Goal: Task Accomplishment & Management: Complete application form

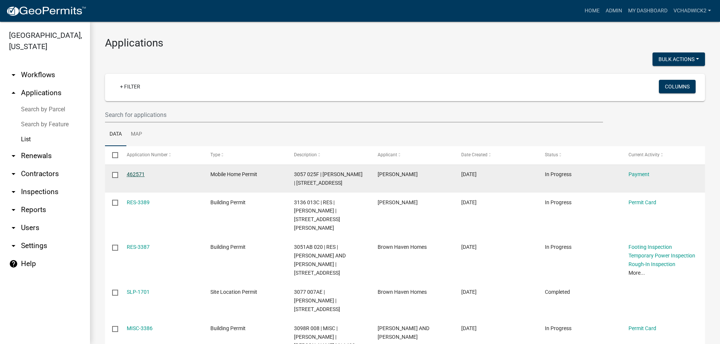
click at [135, 172] on link "462571" at bounding box center [136, 174] width 18 height 6
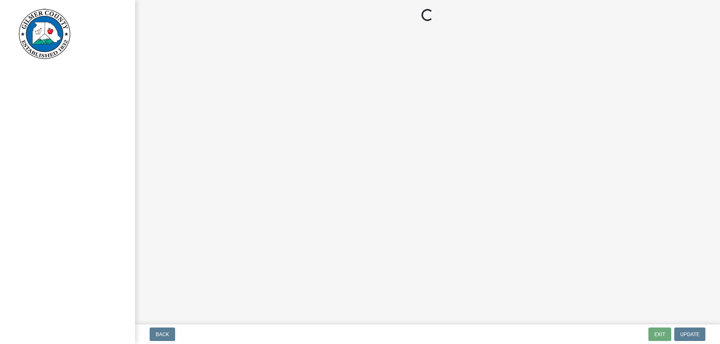
select select "2: 1"
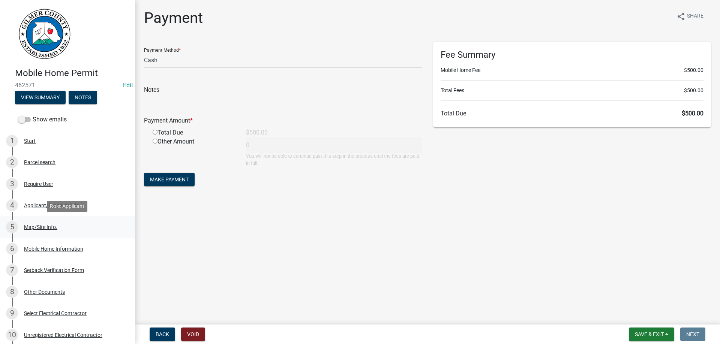
click at [30, 228] on div "Map/Site Info." at bounding box center [40, 227] width 33 height 5
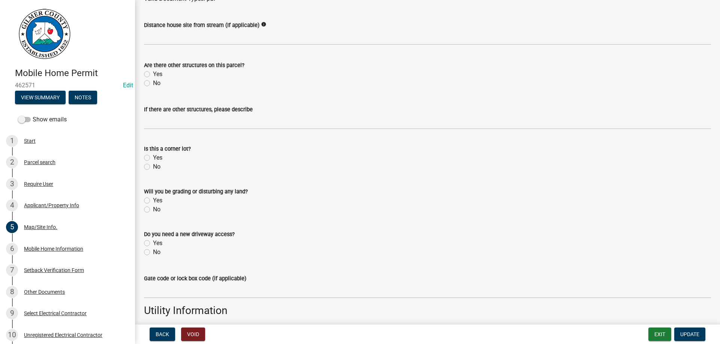
scroll to position [566, 0]
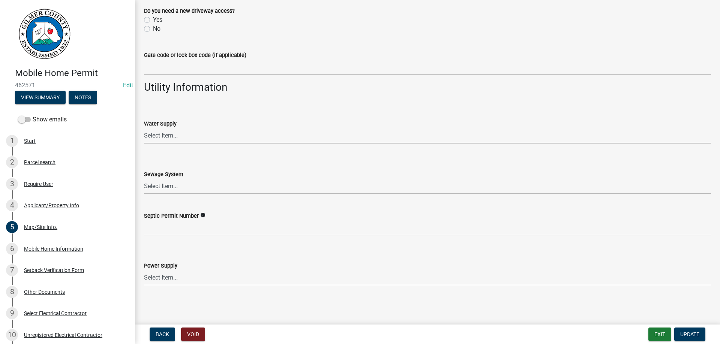
click at [144, 128] on select "Select Item... Well Community Public Spring" at bounding box center [427, 135] width 567 height 15
click option "Well" at bounding box center [0, 0] width 0 height 0
select select "6d3c22a4-bb85-4608-b1e4-8a8b34b9a216"
click at [144, 179] on select "Select Item... Septic Community Public" at bounding box center [427, 186] width 567 height 15
click option "Septic" at bounding box center [0, 0] width 0 height 0
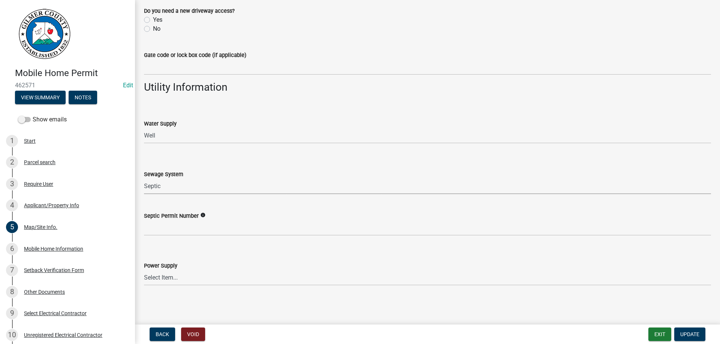
select select "92a37e23-3b7d-408e-b3c7-0afbe39b0942"
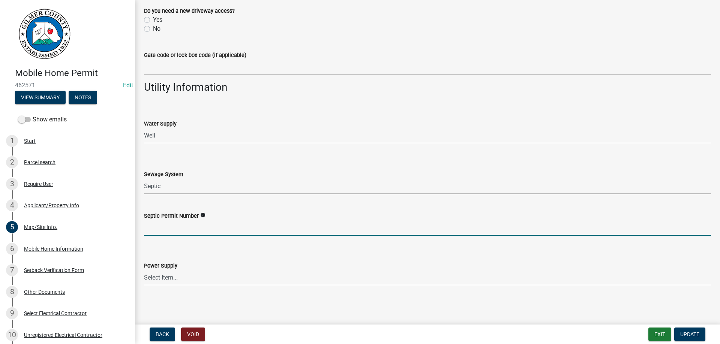
click at [170, 231] on input "Septic Permit Number" at bounding box center [427, 228] width 567 height 15
type input "061-M5721"
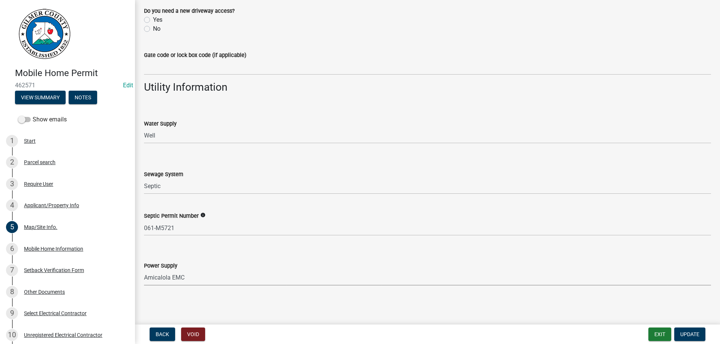
select select "c9feaa94-b03b-4165-97cf-90fdf63947c5"
click at [685, 334] on span "Update" at bounding box center [690, 335] width 19 height 6
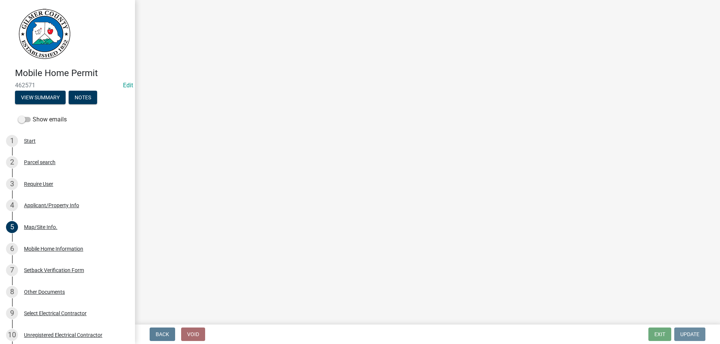
scroll to position [0, 0]
select select "2: 1"
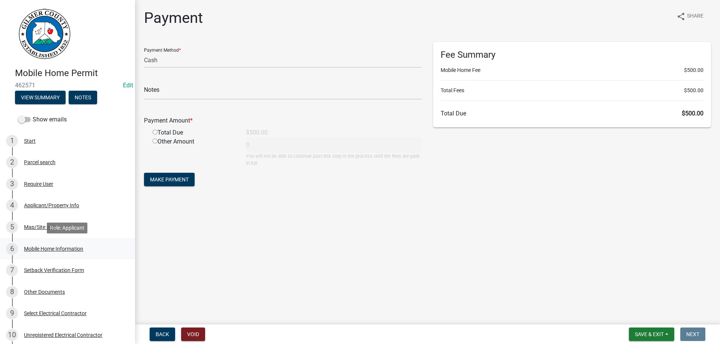
click at [41, 248] on div "Mobile Home Information" at bounding box center [53, 249] width 59 height 5
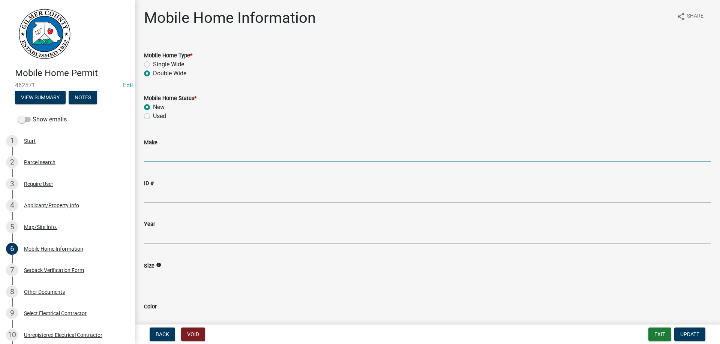
click at [170, 156] on input "Make" at bounding box center [427, 154] width 567 height 15
type input "CAVCO"
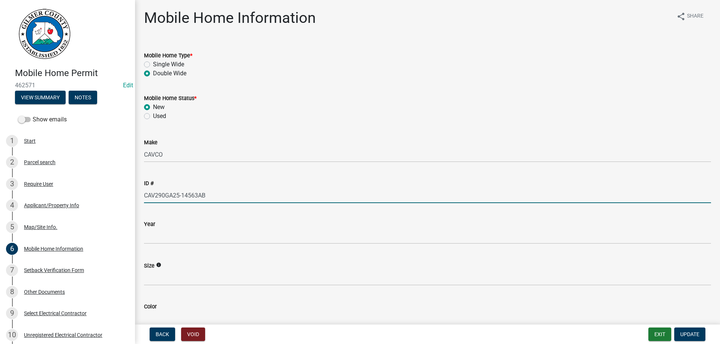
type input "CAV290GA25-14563AB"
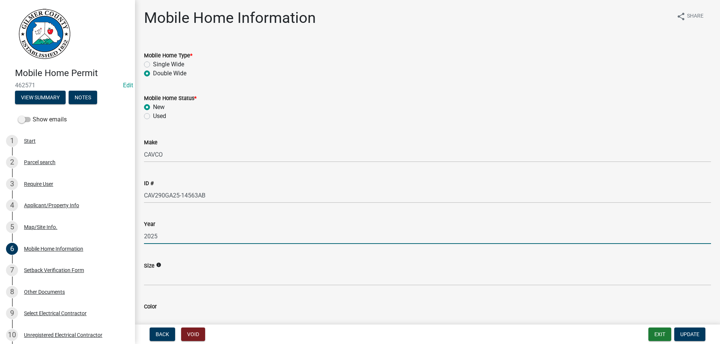
type input "2025"
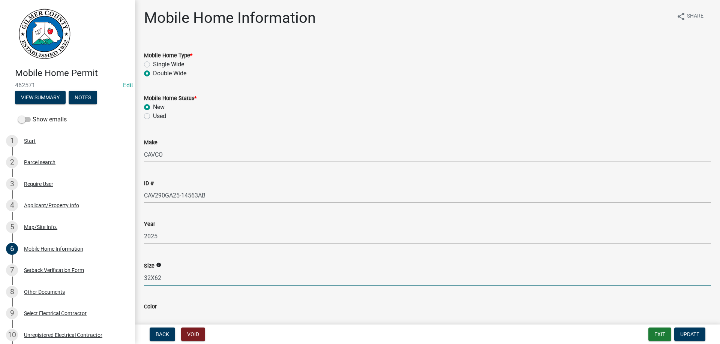
type input "32X62"
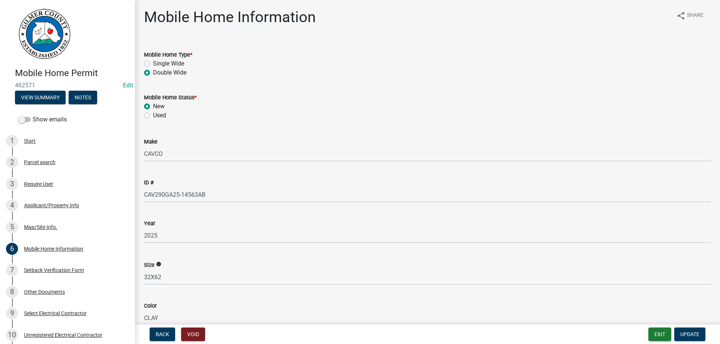
type input "CLAY"
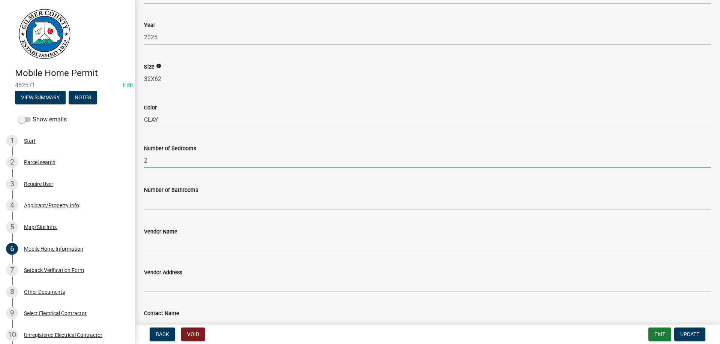
type input "2"
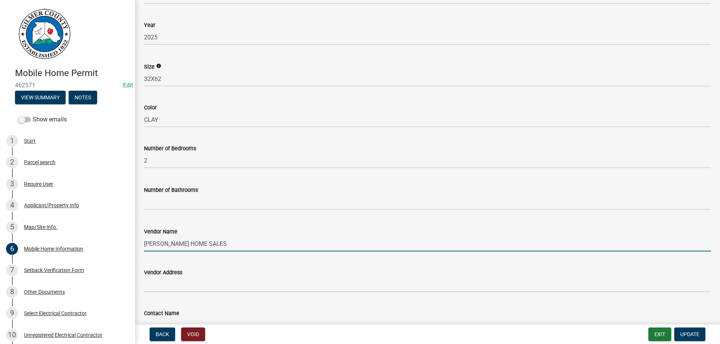
type input "MURRAY HOME SALES"
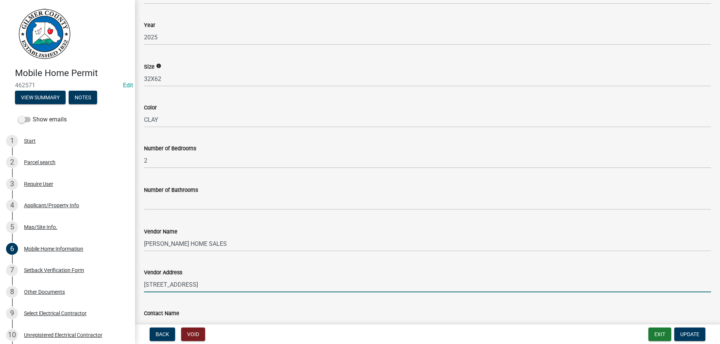
type input "826 NORTH 3RD AVE CHATSWORTH GA 30705"
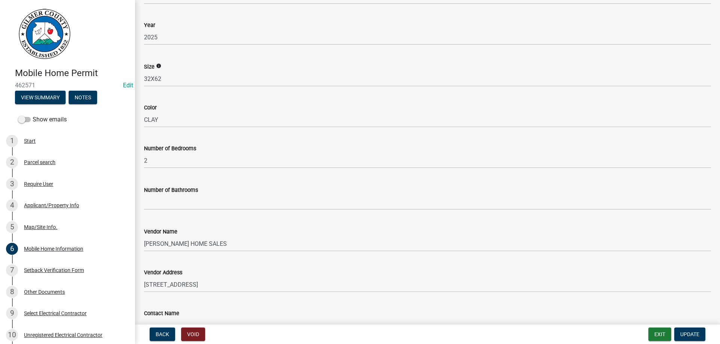
scroll to position [364, 0]
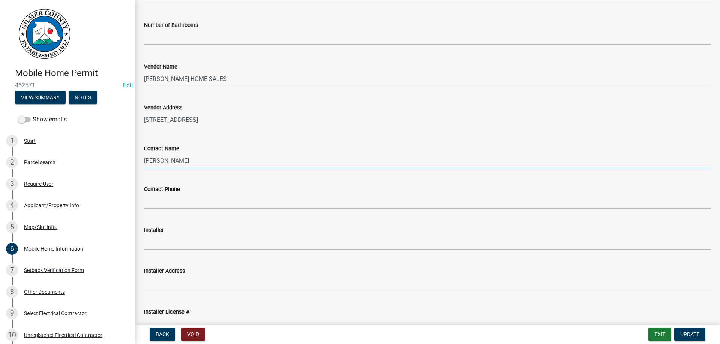
type input "JOHN WATERS"
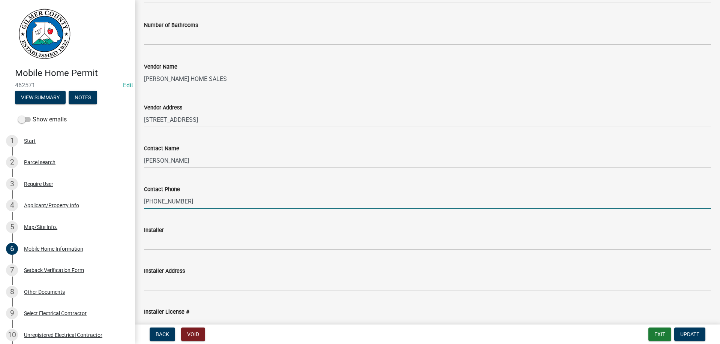
type input "706-270-3980"
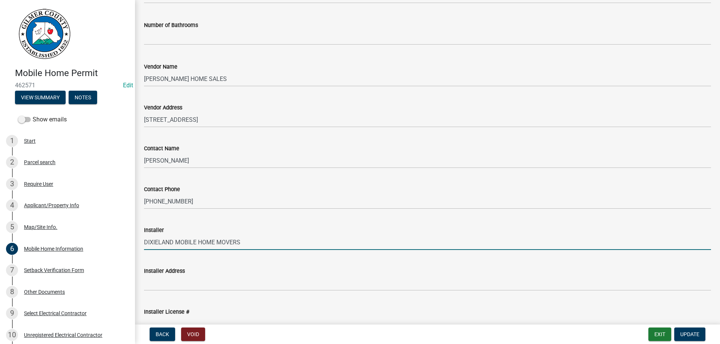
type input "DIXIELAND MOBILE HOME MOVERS"
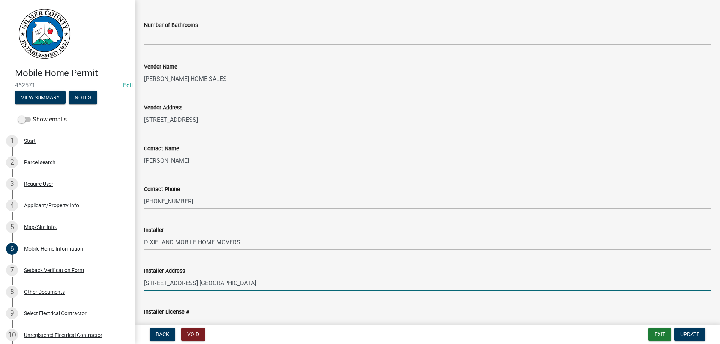
type input "533 CHURCH ROAD S.W. CALHOUN GA 30701"
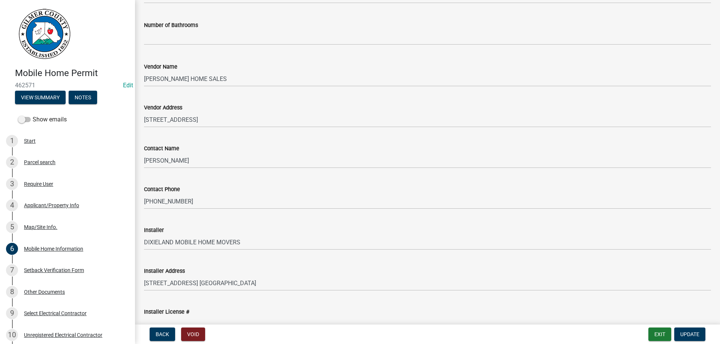
scroll to position [451, 0]
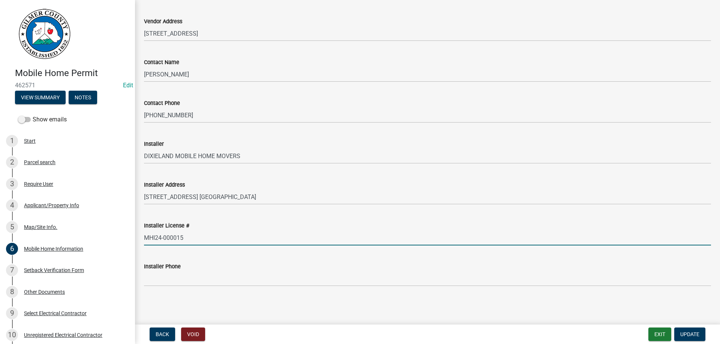
type input "MHI24-000015"
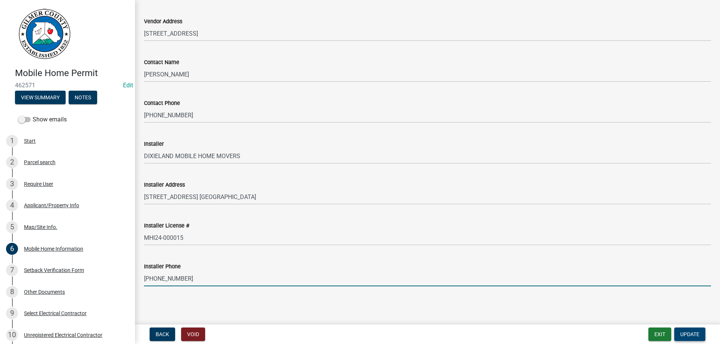
type input "706-263-0589"
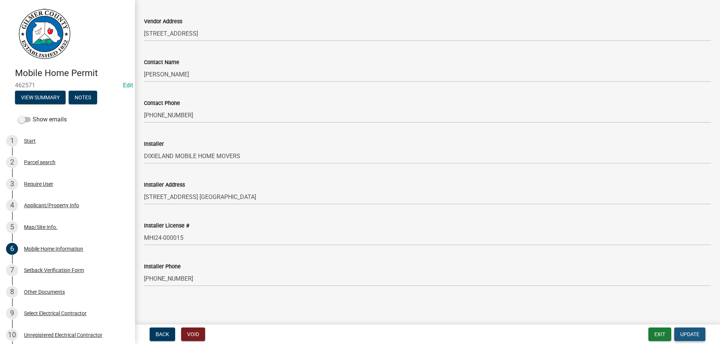
click at [692, 333] on span "Update" at bounding box center [690, 335] width 19 height 6
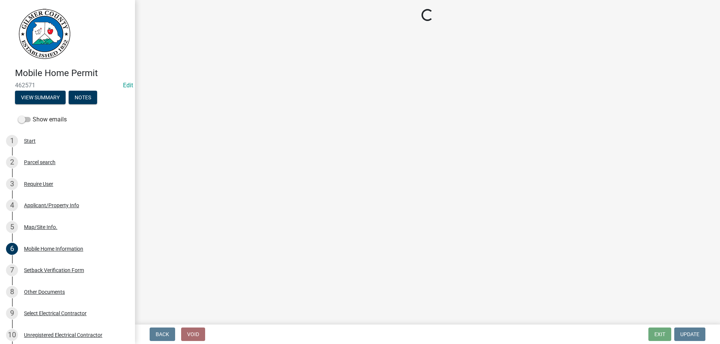
select select "2: 1"
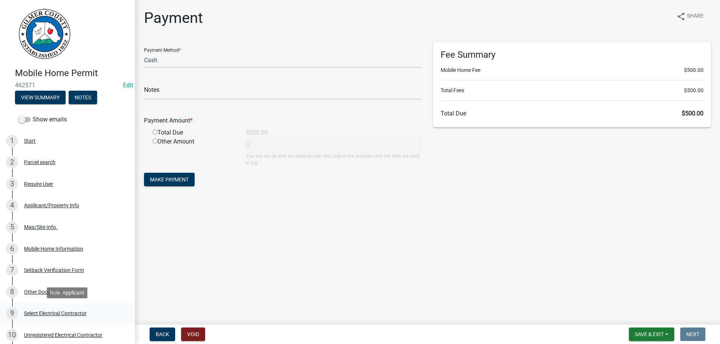
scroll to position [191, 0]
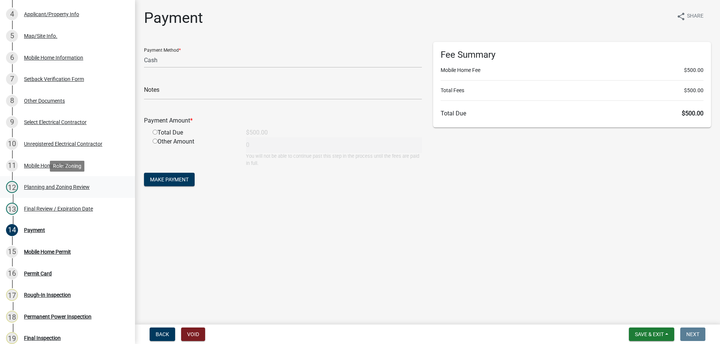
click at [41, 187] on div "Planning and Zoning Review" at bounding box center [57, 187] width 66 height 5
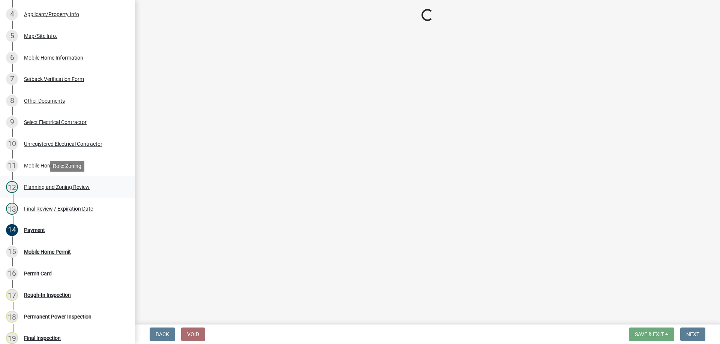
select select "b44f7338-8171-40f4-83dd-b8ba3065c966"
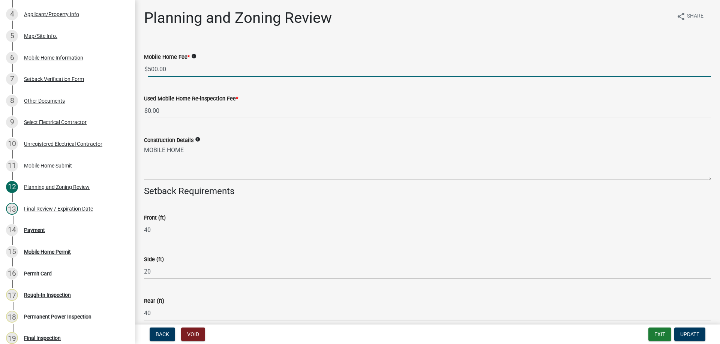
click at [155, 69] on input "500.00" at bounding box center [430, 69] width 564 height 15
type input "450.00"
click at [681, 335] on span "Update" at bounding box center [690, 335] width 19 height 6
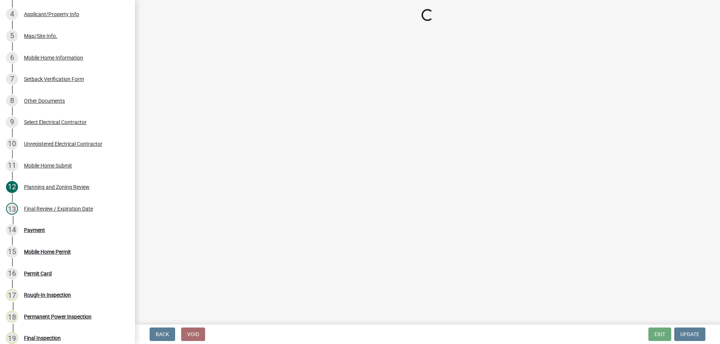
select select "2: 1"
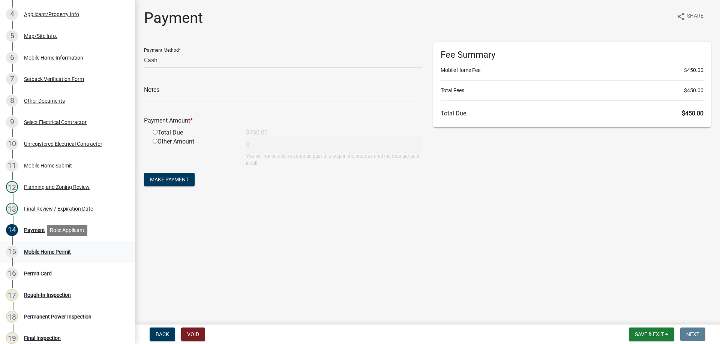
scroll to position [309, 0]
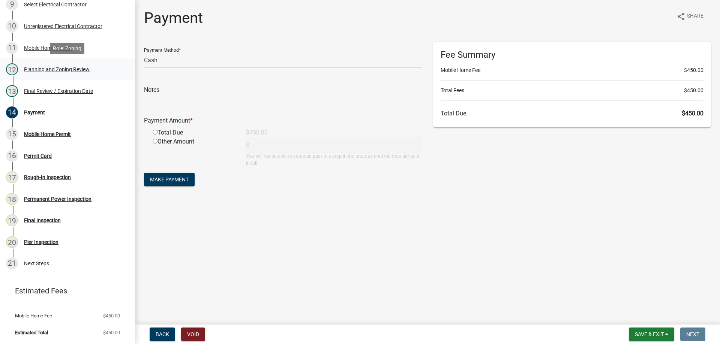
click at [34, 69] on div "Planning and Zoning Review" at bounding box center [57, 69] width 66 height 5
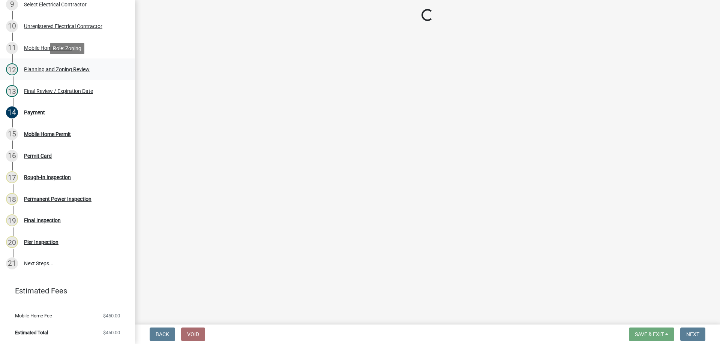
select select "b44f7338-8171-40f4-83dd-b8ba3065c966"
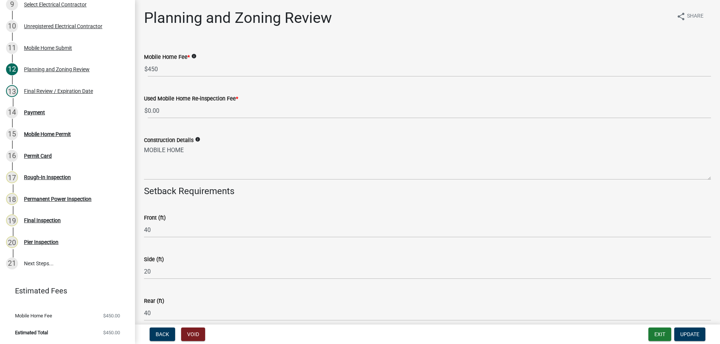
click at [406, 24] on div "Planning and Zoning Review share Share" at bounding box center [427, 21] width 567 height 24
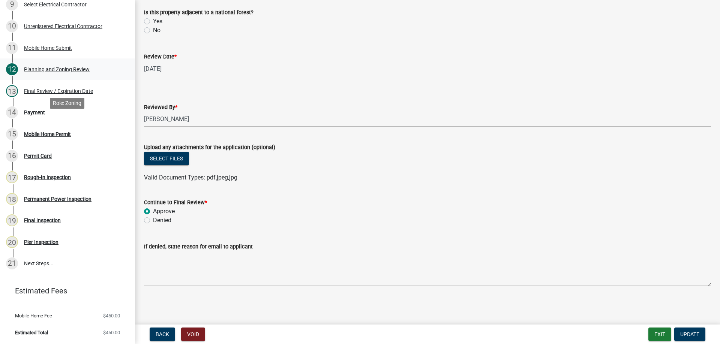
scroll to position [118, 0]
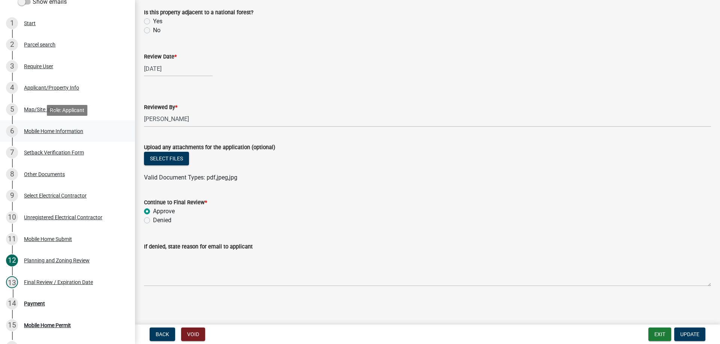
click at [47, 129] on div "Mobile Home Information" at bounding box center [53, 131] width 59 height 5
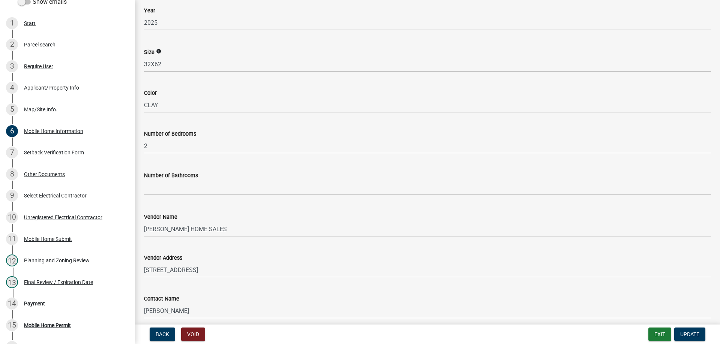
scroll to position [451, 0]
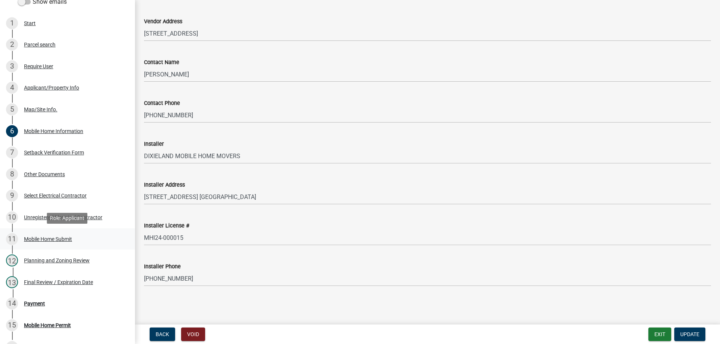
click at [41, 238] on div "Mobile Home Submit" at bounding box center [48, 239] width 48 height 5
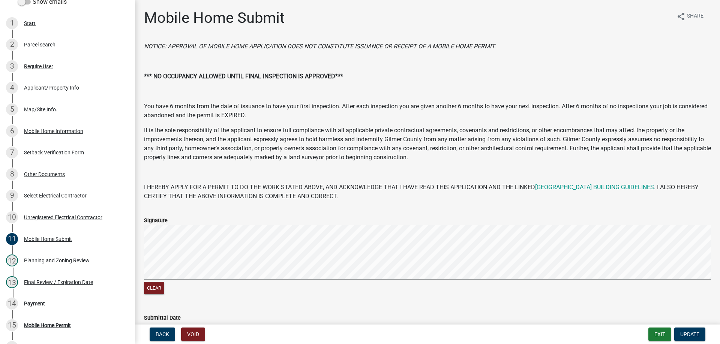
scroll to position [85, 0]
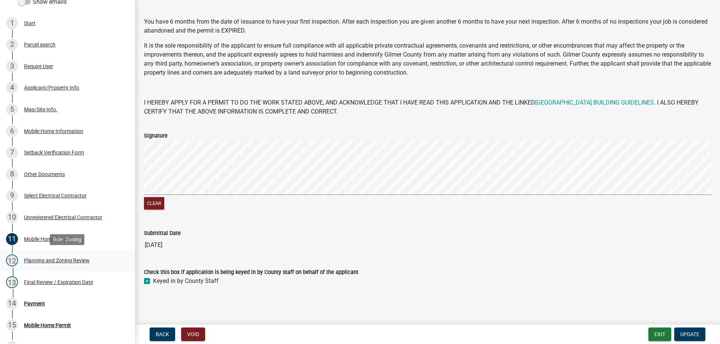
click at [48, 262] on div "Planning and Zoning Review" at bounding box center [57, 260] width 66 height 5
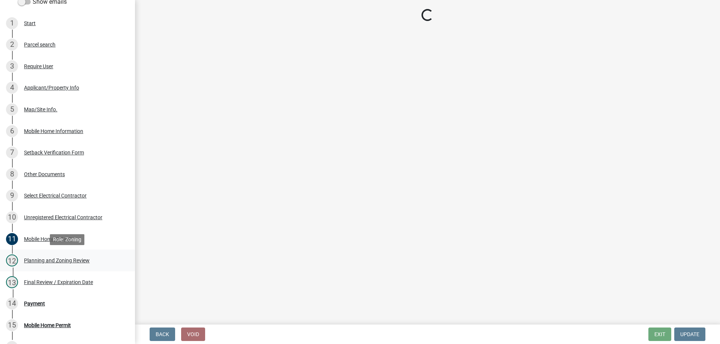
scroll to position [0, 0]
select select "b44f7338-8171-40f4-83dd-b8ba3065c966"
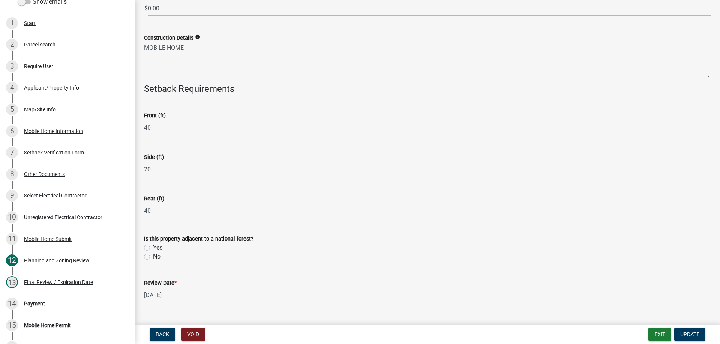
scroll to position [30, 0]
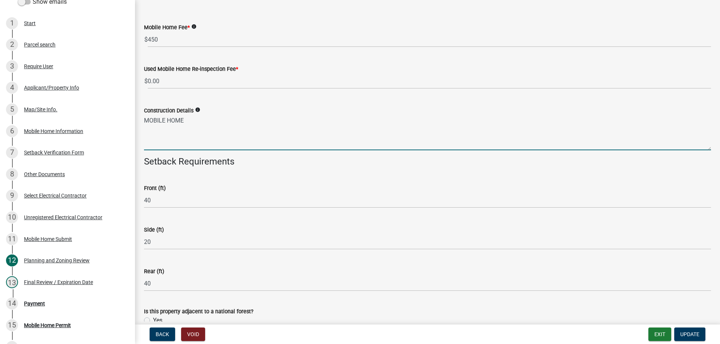
click at [193, 122] on textarea "MOBILE HOME" at bounding box center [427, 132] width 567 height 35
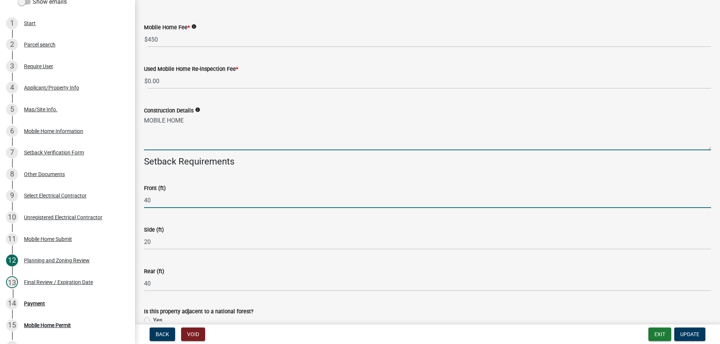
click at [157, 142] on textarea "MOBILE HOME" at bounding box center [427, 132] width 567 height 35
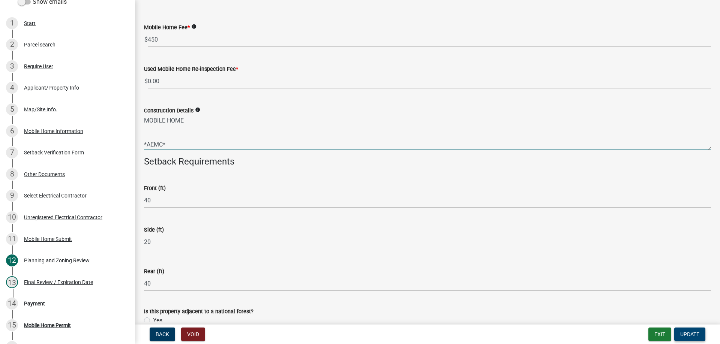
type textarea "MOBILE HOME *AEMC*"
click at [691, 330] on button "Update" at bounding box center [690, 335] width 31 height 14
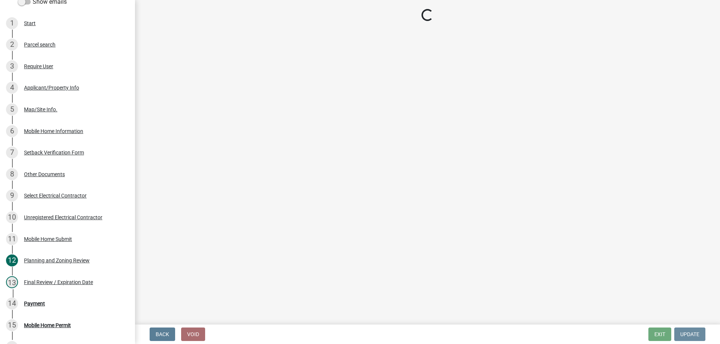
scroll to position [0, 0]
select select "2: 1"
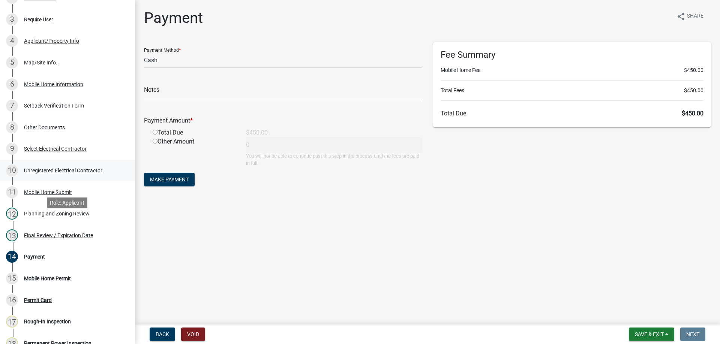
scroll to position [233, 0]
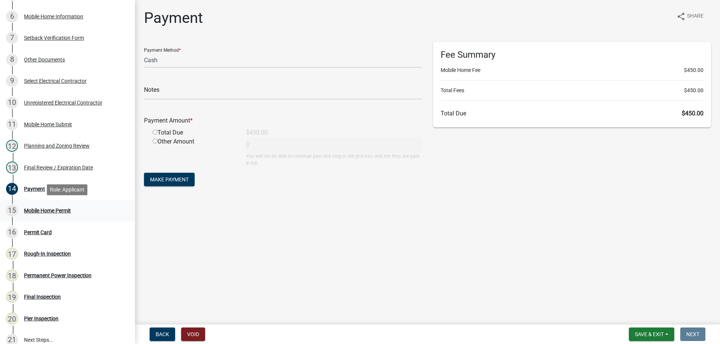
click at [57, 210] on div "Mobile Home Permit" at bounding box center [47, 210] width 47 height 5
click at [41, 145] on div "Planning and Zoning Review" at bounding box center [57, 145] width 66 height 5
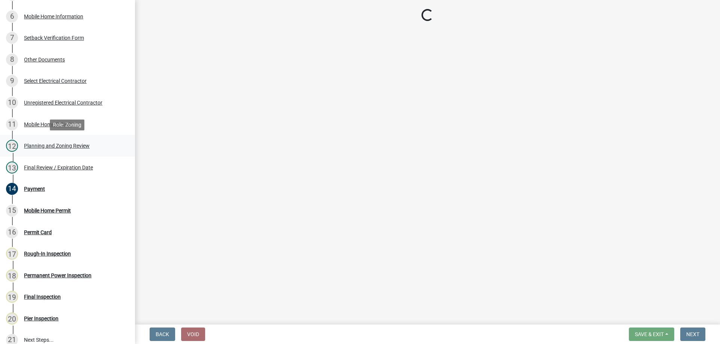
select select "b44f7338-8171-40f4-83dd-b8ba3065c966"
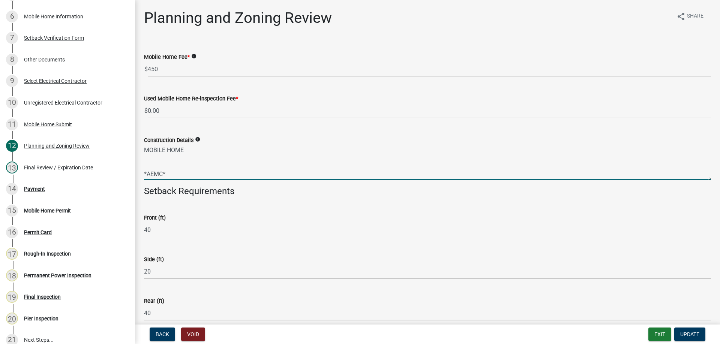
click at [147, 173] on textarea "MOBILE HOME *AEMC*" at bounding box center [427, 162] width 567 height 35
click at [163, 174] on textarea "MOBILE HOME * AEMC*" at bounding box center [427, 162] width 567 height 35
drag, startPoint x: 176, startPoint y: 174, endPoint x: 141, endPoint y: 174, distance: 34.9
click at [144, 174] on textarea "MOBILE HOME * AEMC *" at bounding box center [427, 162] width 567 height 35
drag, startPoint x: 178, startPoint y: 171, endPoint x: 80, endPoint y: 171, distance: 97.9
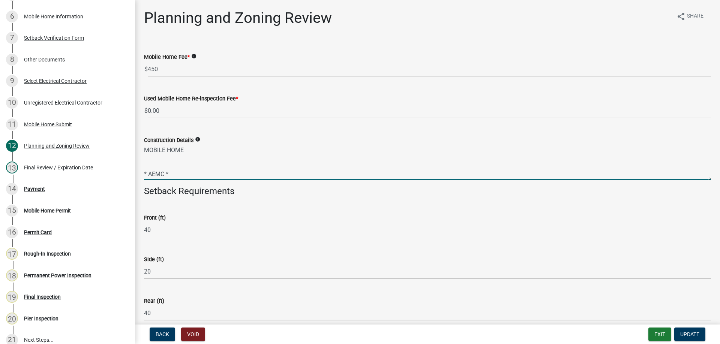
click at [144, 171] on textarea "MOBILE HOME * AEMC *" at bounding box center [427, 162] width 567 height 35
paste textarea "*AEMC"
click at [144, 168] on textarea "MOBILE HOME *AEMC*" at bounding box center [427, 162] width 567 height 35
type textarea "MOBILE HOME *AEMC*"
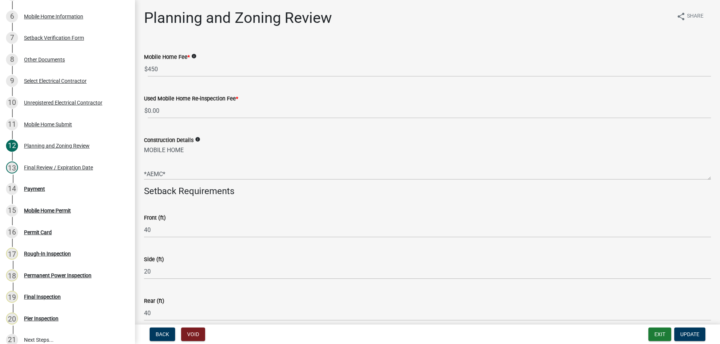
click at [427, 217] on div "Front (ft)" at bounding box center [427, 217] width 567 height 9
click at [686, 332] on span "Update" at bounding box center [690, 335] width 19 height 6
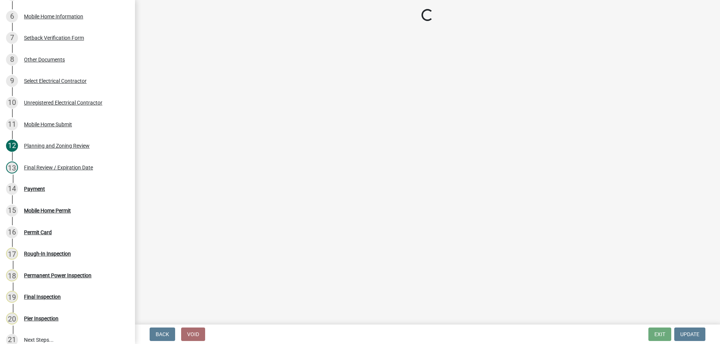
select select "2: 1"
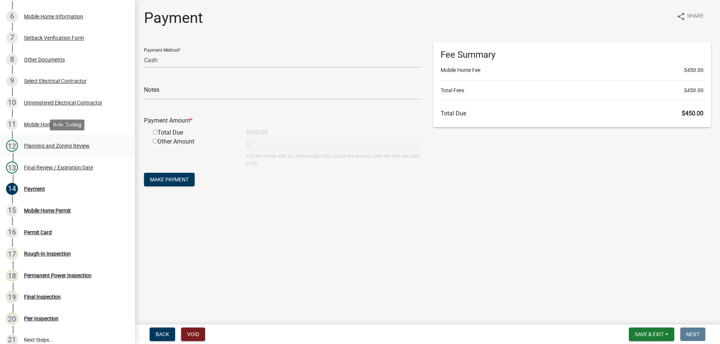
click at [35, 145] on div "Planning and Zoning Review" at bounding box center [57, 145] width 66 height 5
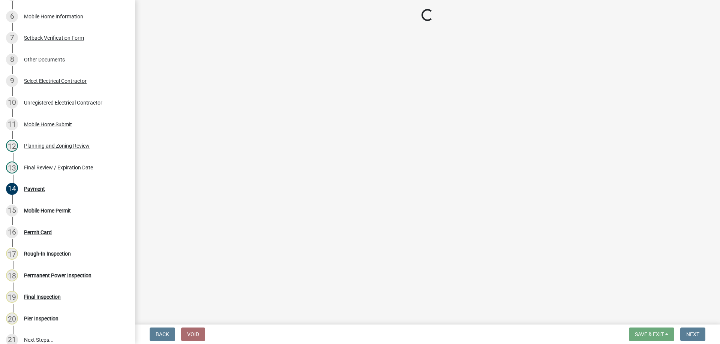
select select "b44f7338-8171-40f4-83dd-b8ba3065c966"
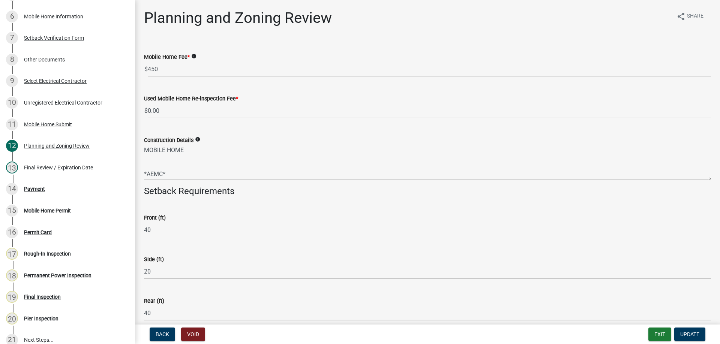
click at [403, 23] on div "Planning and Zoning Review share Share" at bounding box center [427, 21] width 567 height 24
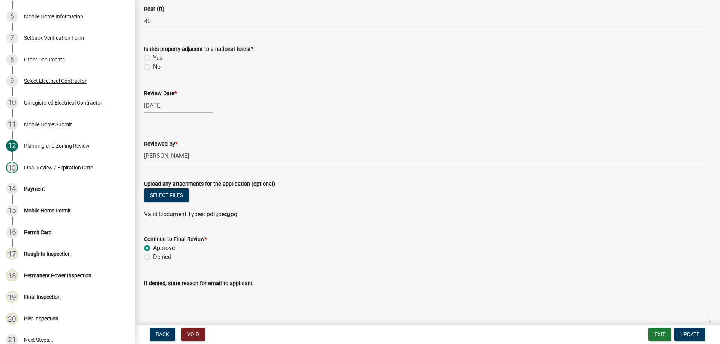
scroll to position [329, 0]
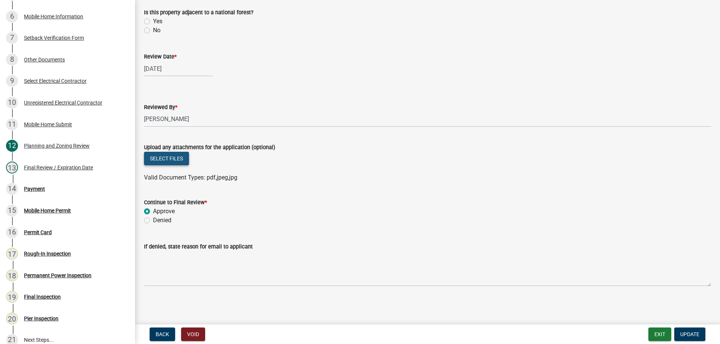
click at [164, 157] on button "Select files" at bounding box center [166, 159] width 45 height 14
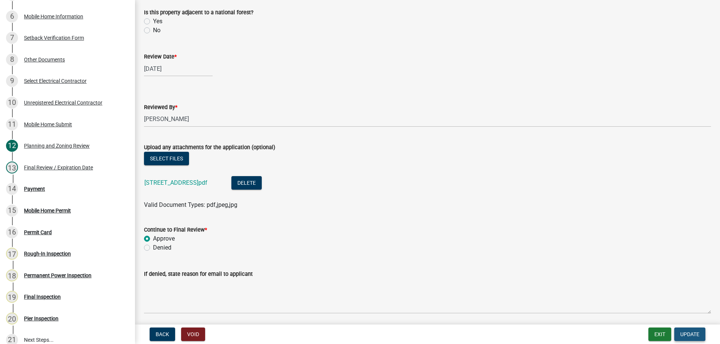
click at [683, 334] on span "Update" at bounding box center [690, 335] width 19 height 6
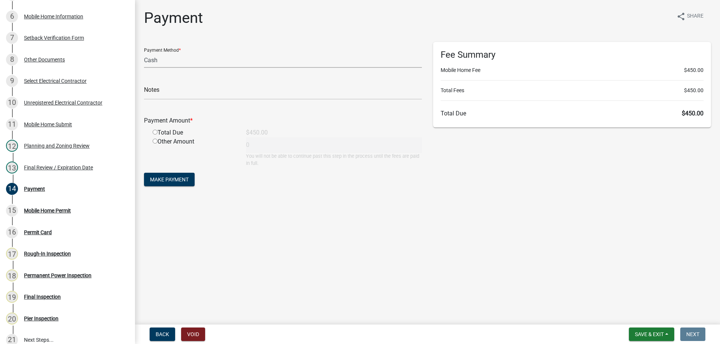
click at [144, 53] on select "Credit Card POS Check Cash" at bounding box center [283, 60] width 278 height 15
select select "1: 0"
click option "Check" at bounding box center [0, 0] width 0 height 0
click at [193, 93] on input "text" at bounding box center [283, 91] width 278 height 15
type input "7780"
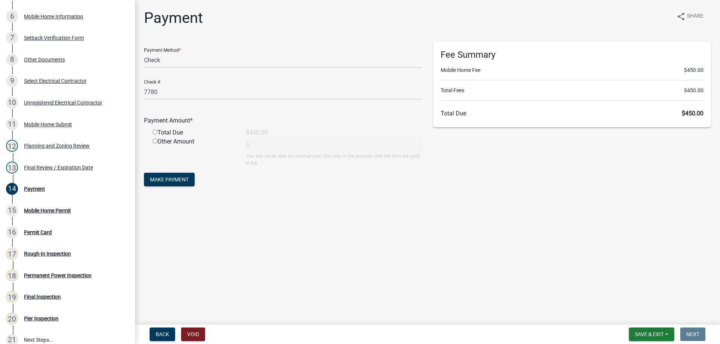
click at [153, 130] on input "radio" at bounding box center [155, 132] width 5 height 5
radio input "true"
type input "450"
click at [144, 173] on button "Make Payment" at bounding box center [169, 180] width 51 height 14
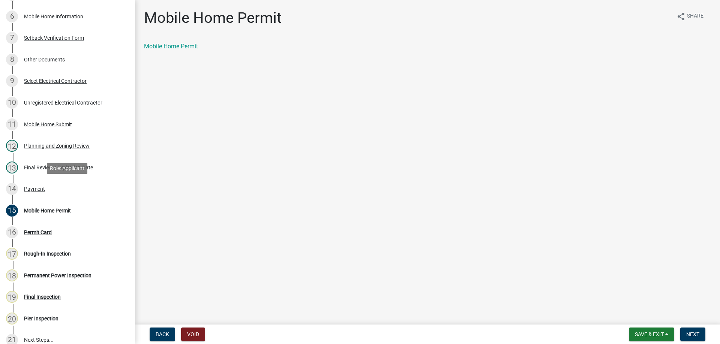
click at [31, 186] on div "Payment" at bounding box center [34, 188] width 21 height 5
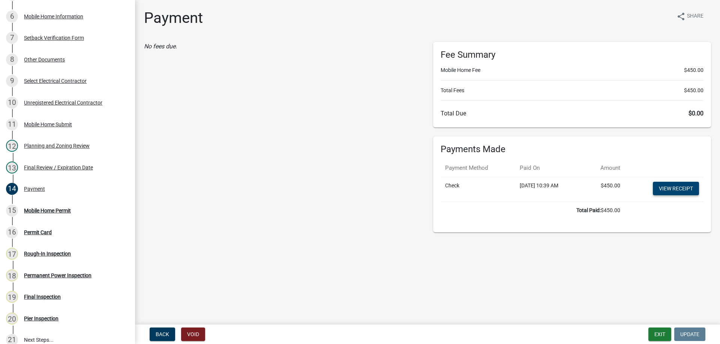
click at [676, 186] on link "View receipt" at bounding box center [676, 189] width 46 height 14
click at [38, 209] on div "Mobile Home Permit" at bounding box center [47, 210] width 47 height 5
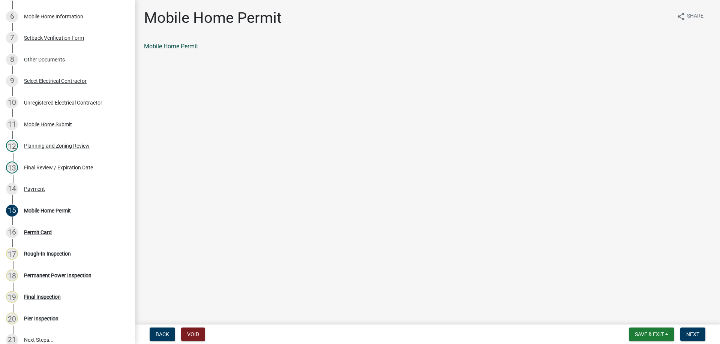
click at [170, 46] on link "Mobile Home Permit" at bounding box center [171, 46] width 54 height 7
click at [691, 329] on button "Next" at bounding box center [693, 335] width 25 height 14
click at [159, 43] on div "Permit Card" at bounding box center [427, 46] width 567 height 9
click at [159, 46] on link "Permit Card" at bounding box center [159, 46] width 31 height 7
click at [696, 333] on span "Next" at bounding box center [693, 335] width 13 height 6
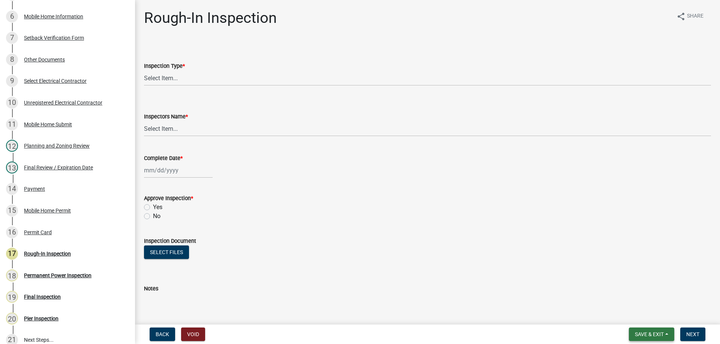
click at [646, 332] on span "Save & Exit" at bounding box center [649, 335] width 29 height 6
click at [635, 313] on button "Save & Exit" at bounding box center [645, 315] width 60 height 18
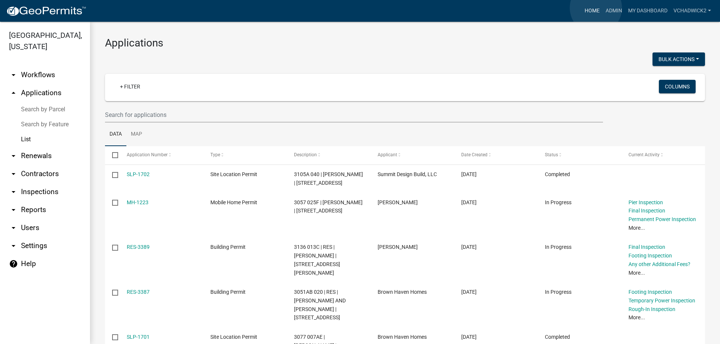
click at [596, 8] on link "Home" at bounding box center [592, 11] width 21 height 14
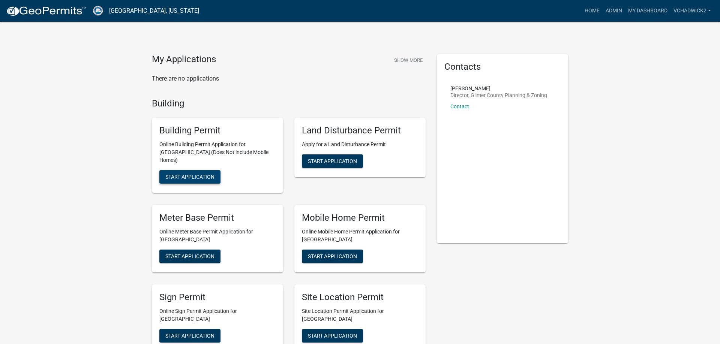
click at [167, 174] on span "Start Application" at bounding box center [189, 177] width 49 height 6
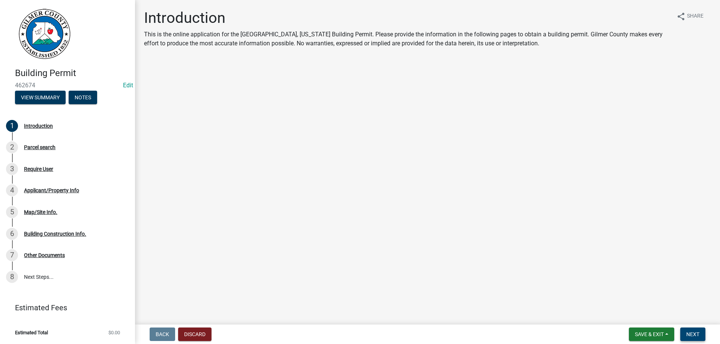
click at [691, 333] on span "Next" at bounding box center [693, 335] width 13 height 6
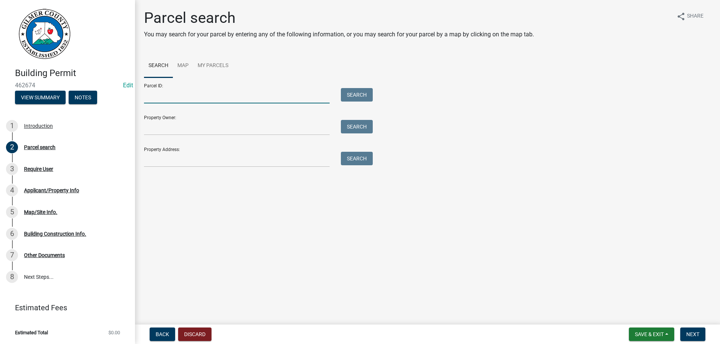
click at [193, 91] on input "Parcel ID:" at bounding box center [237, 95] width 186 height 15
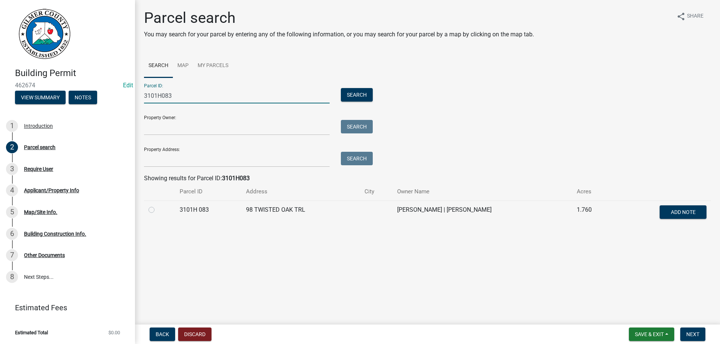
type input "3101H083"
click at [158, 206] on label at bounding box center [158, 206] width 0 height 0
click at [158, 209] on 083 "radio" at bounding box center [160, 208] width 5 height 5
radio 083 "true"
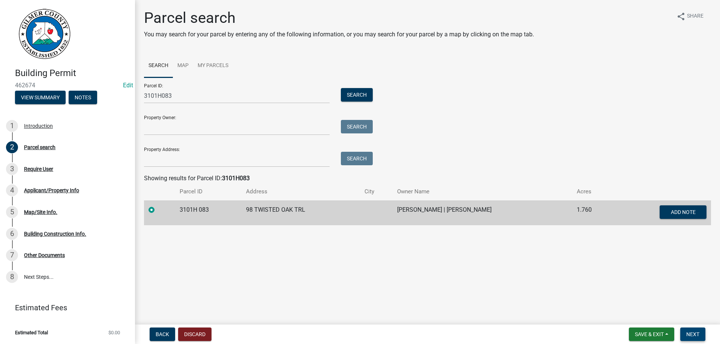
click at [694, 331] on button "Next" at bounding box center [693, 335] width 25 height 14
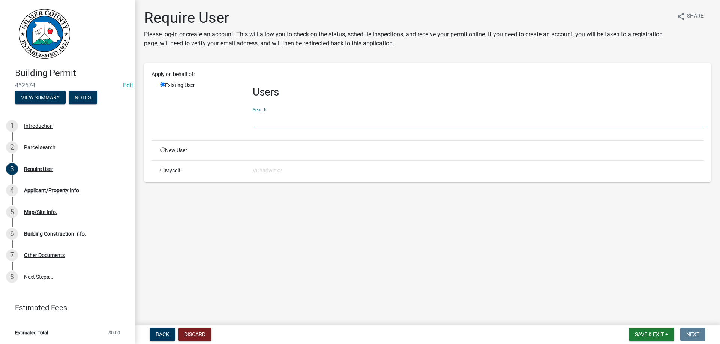
click at [288, 117] on input "text" at bounding box center [478, 119] width 451 height 15
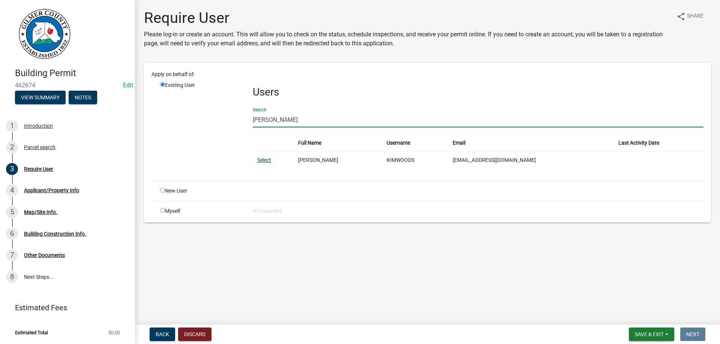
type input "KIM WOODS"
click at [266, 159] on link "Select" at bounding box center [264, 160] width 14 height 6
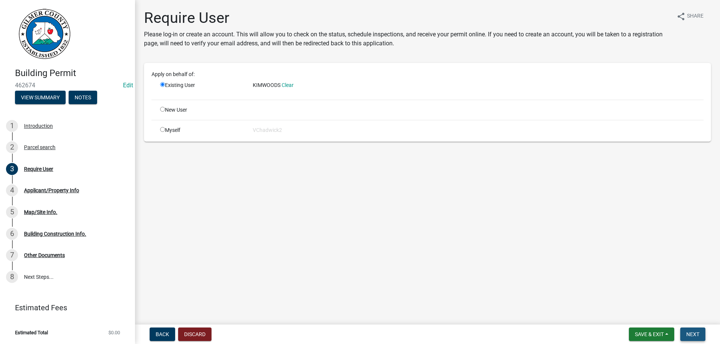
click at [697, 332] on span "Next" at bounding box center [693, 335] width 13 height 6
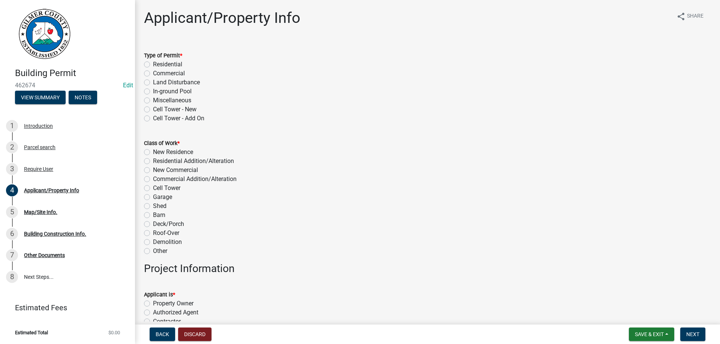
click at [153, 65] on label "Residential" at bounding box center [167, 64] width 29 height 9
click at [153, 65] on input "Residential" at bounding box center [155, 62] width 5 height 5
radio input "true"
drag, startPoint x: 146, startPoint y: 150, endPoint x: 242, endPoint y: 163, distance: 96.5
click at [153, 150] on label "New Residence" at bounding box center [173, 152] width 40 height 9
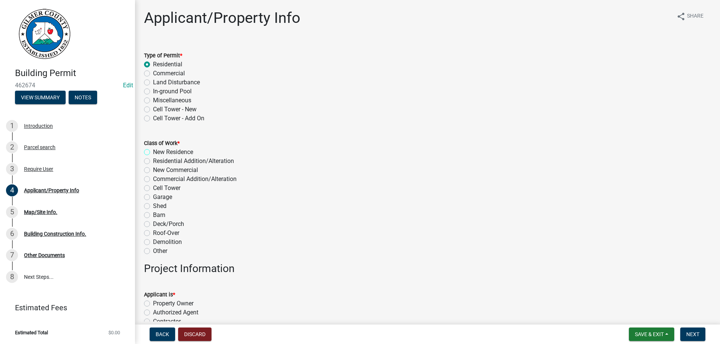
click at [153, 150] on input "New Residence" at bounding box center [155, 150] width 5 height 5
radio input "true"
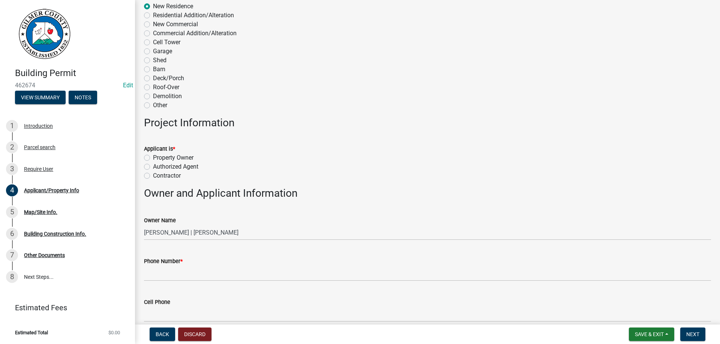
scroll to position [214, 0]
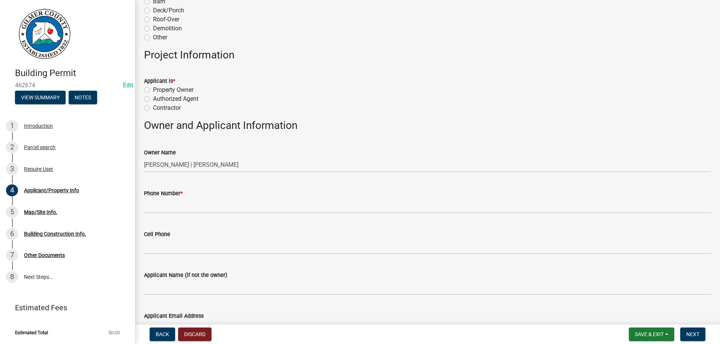
click at [153, 108] on label "Contractor" at bounding box center [167, 108] width 28 height 9
click at [153, 108] on input "Contractor" at bounding box center [155, 106] width 5 height 5
radio input "true"
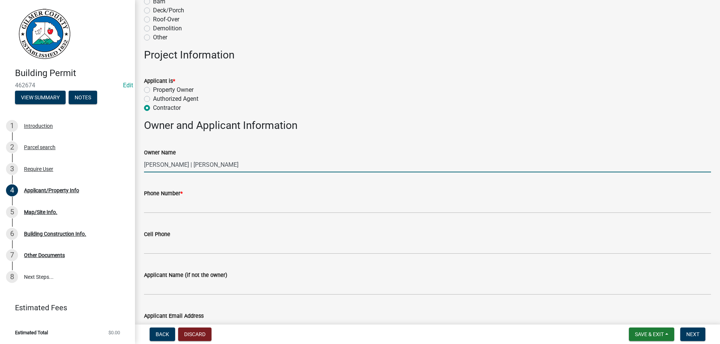
click at [166, 162] on input "SCOTT SPAULDING | SPAULDING SHEILA" at bounding box center [427, 164] width 567 height 15
type input "SCOTT & SHEILA SPAULDING"
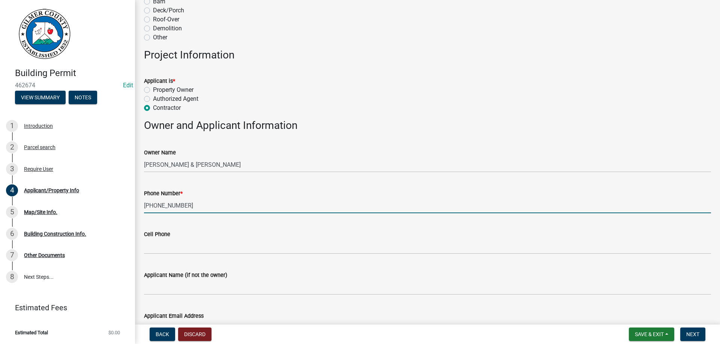
type input "706-344-8468"
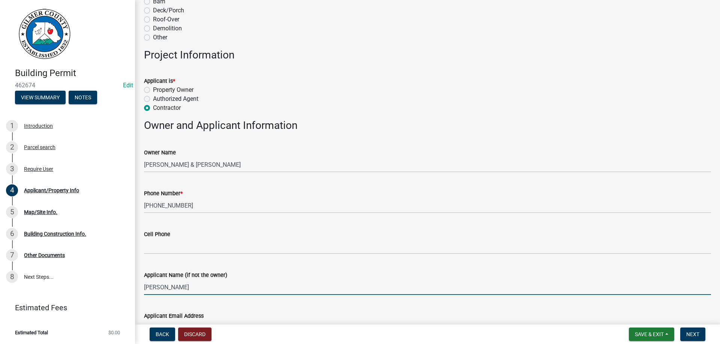
type input "KIM WOODS"
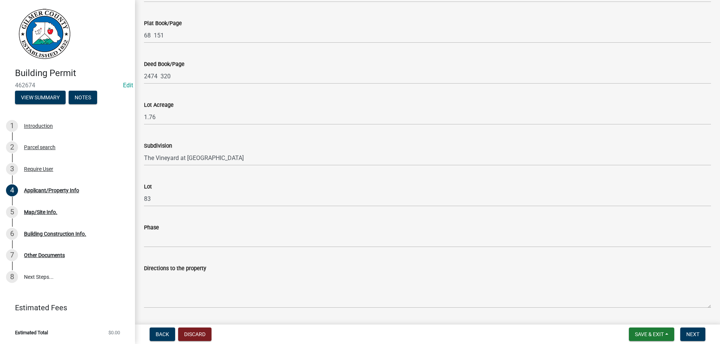
scroll to position [834, 0]
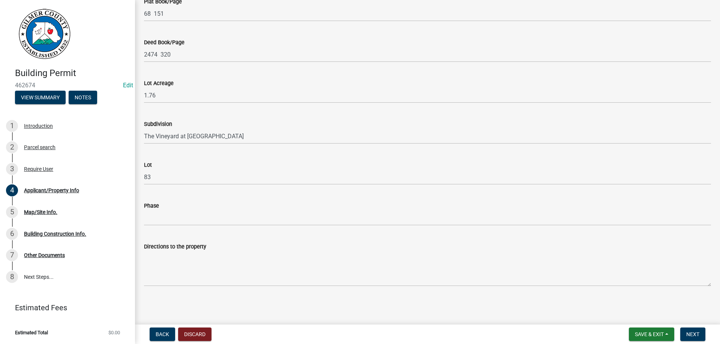
type input "TALKING ROCK, GA 30175"
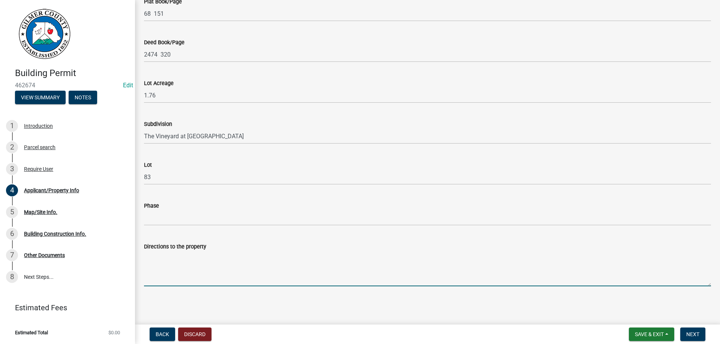
click at [218, 269] on textarea "Directions to the property" at bounding box center [427, 268] width 567 height 35
click at [164, 263] on textarea "Directions to the property" at bounding box center [427, 268] width 567 height 35
paste textarea "RIVER ST RT ON PLEASANT VALLEY RD LT ON GAULTS GULCH RD/HIGH SUMMIT RT ON TWIST…"
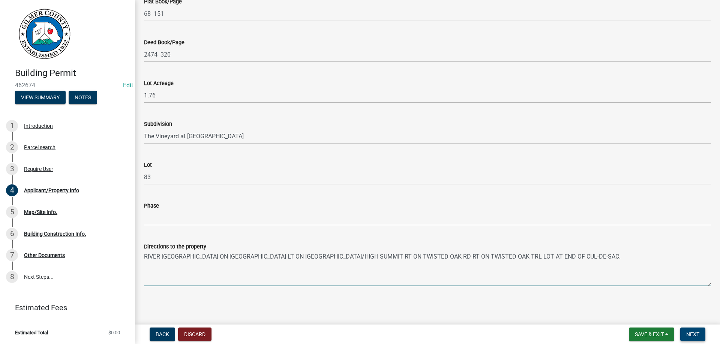
type textarea "RIVER ST RT ON PLEASANT VALLEY RD LT ON GAULTS GULCH RD/HIGH SUMMIT RT ON TWIST…"
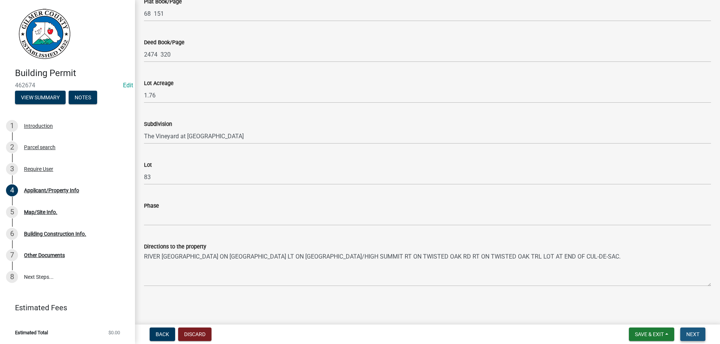
click at [693, 336] on span "Next" at bounding box center [693, 335] width 13 height 6
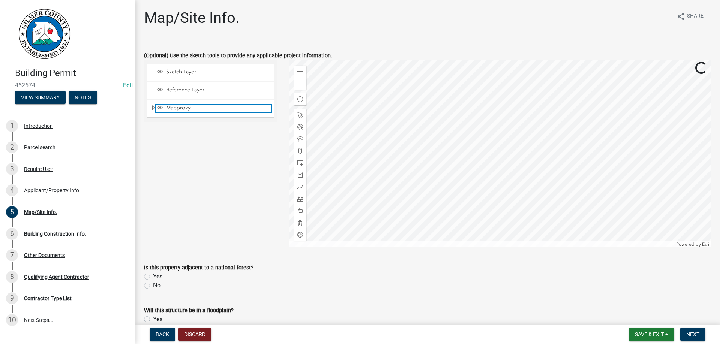
click at [182, 107] on span "Mapproxy" at bounding box center [217, 108] width 107 height 7
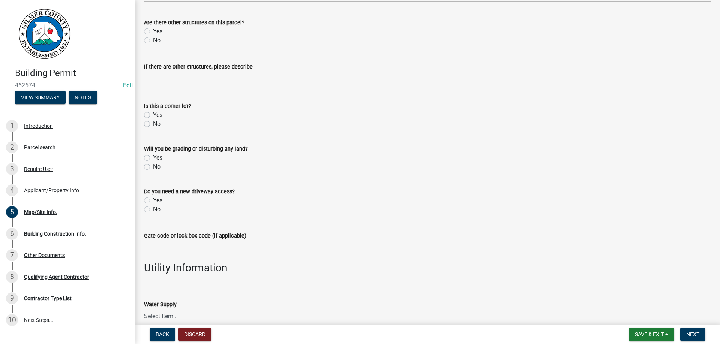
scroll to position [609, 0]
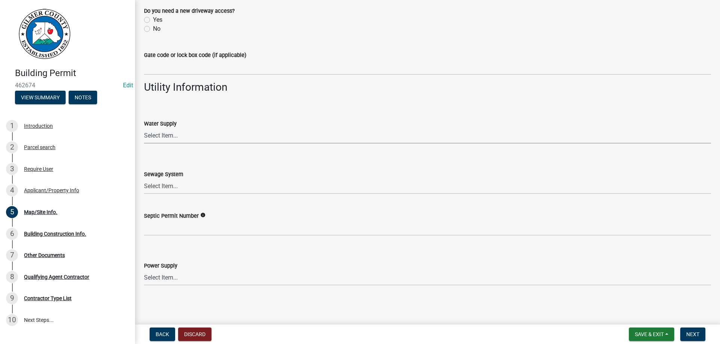
click at [144, 128] on select "Select Item... Well Community Public Spring" at bounding box center [427, 135] width 567 height 15
click option "Public" at bounding box center [0, 0] width 0 height 0
select select "e44f2733-11c1-42c1-adbb-9eb09c48163d"
click at [144, 179] on select "Select Item... Septic Community Public" at bounding box center [427, 186] width 567 height 15
click option "Septic" at bounding box center [0, 0] width 0 height 0
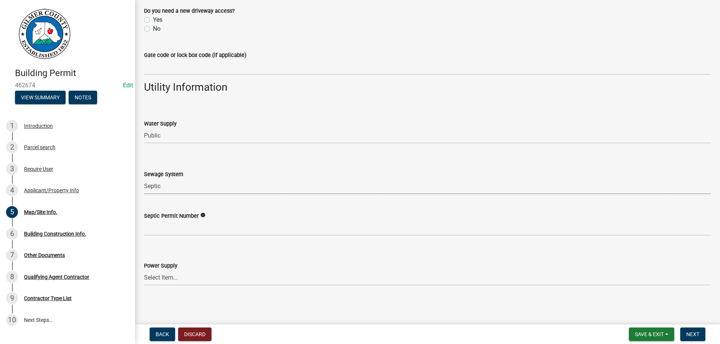
select select "92a37e23-3b7d-408e-b3c7-0afbe39b0942"
click at [144, 271] on select "Select Item... Amicalola EMC Blue Ridge EMC Tri-State Power Georgia Power" at bounding box center [427, 278] width 567 height 15
click option "Amicalola EMC" at bounding box center [0, 0] width 0 height 0
select select "c9feaa94-b03b-4165-97cf-90fdf63947c5"
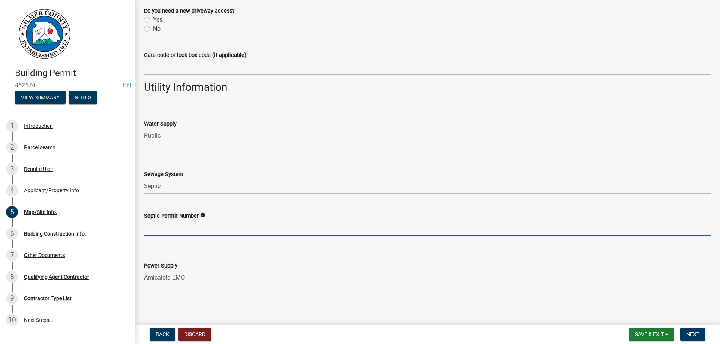
click at [155, 227] on input "Septic Permit Number" at bounding box center [427, 228] width 567 height 15
type input "06105831"
click at [692, 334] on span "Next" at bounding box center [693, 335] width 13 height 6
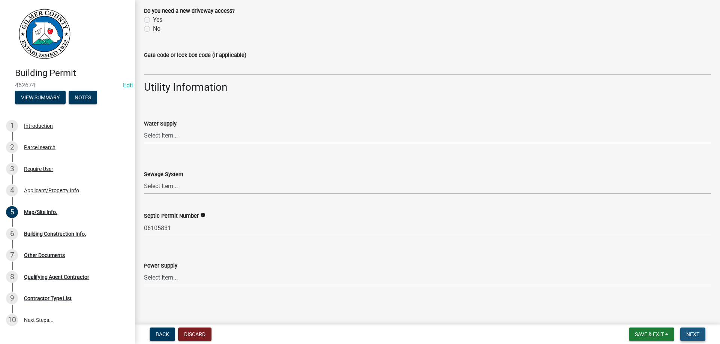
scroll to position [0, 0]
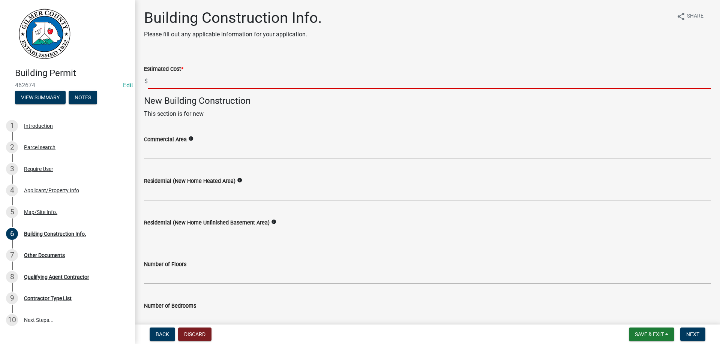
click at [177, 83] on input "text" at bounding box center [430, 81] width 564 height 15
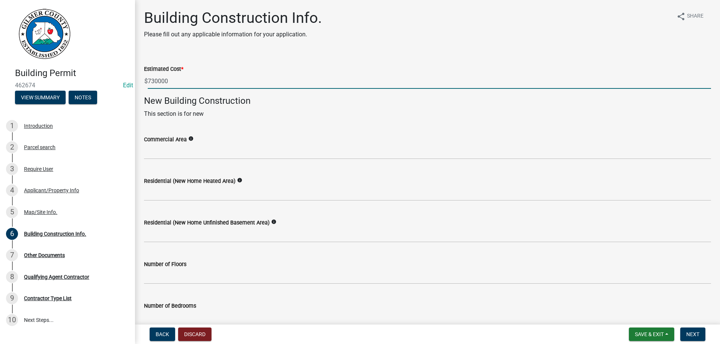
type input "730000"
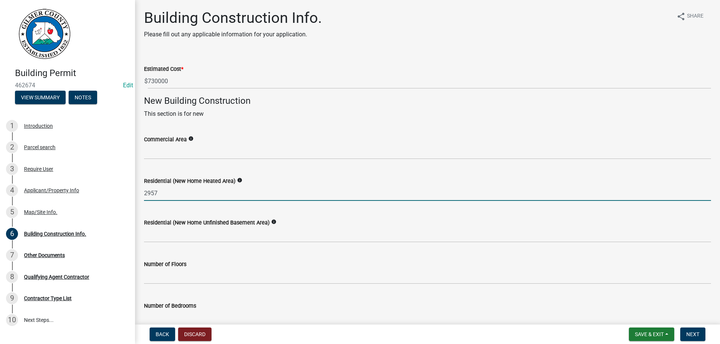
type input "2957"
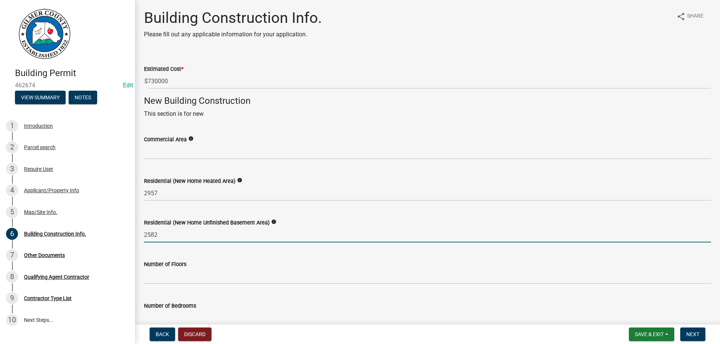
type input "2582"
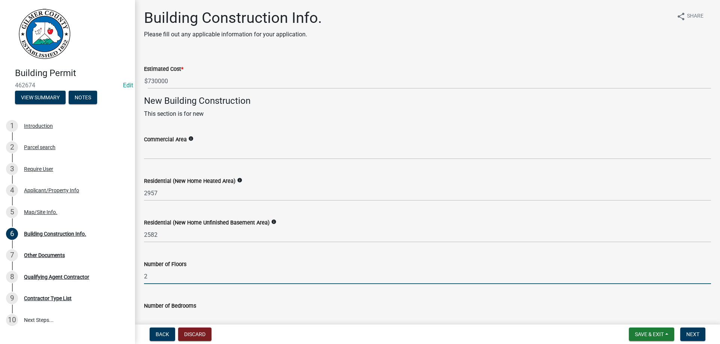
type input "2"
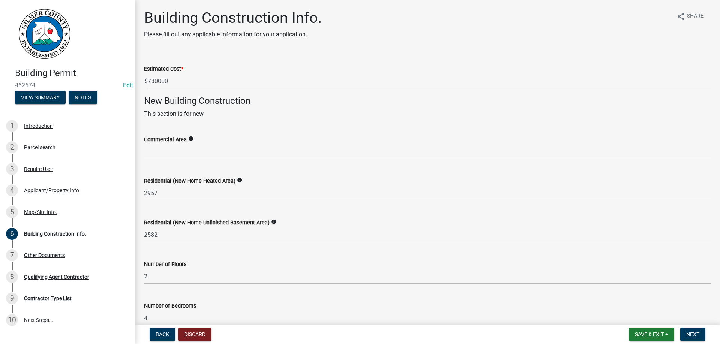
type input "4"
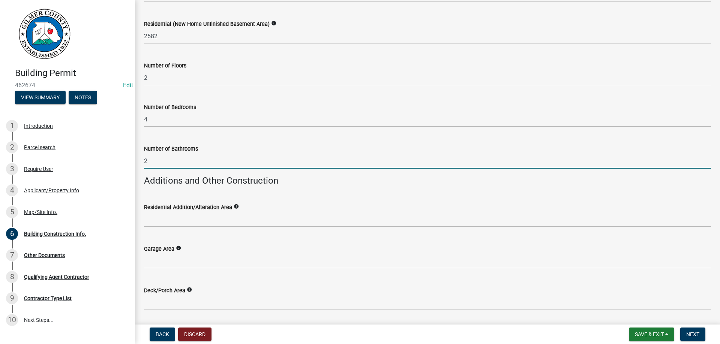
type input "2"
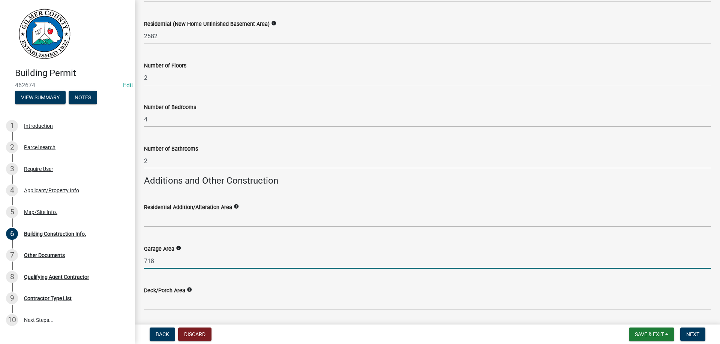
type input "718"
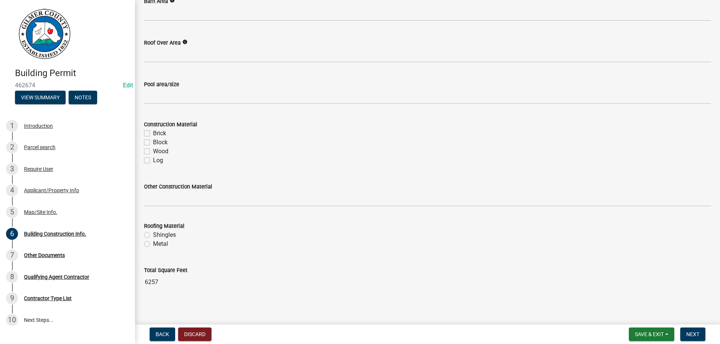
scroll to position [618, 0]
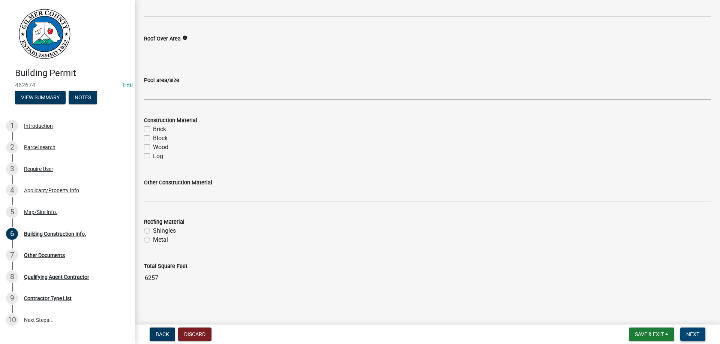
type input "408"
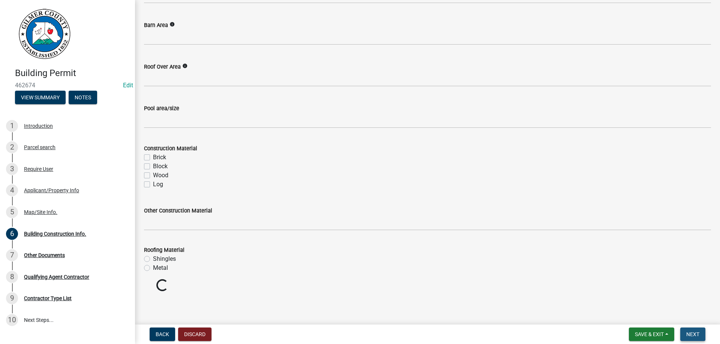
scroll to position [576, 0]
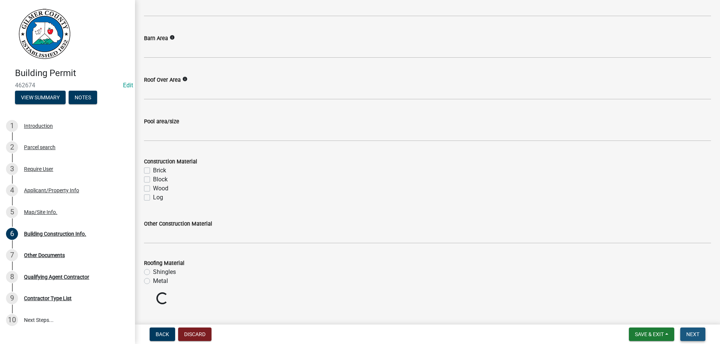
click at [690, 333] on span "Next" at bounding box center [693, 335] width 13 height 6
click at [690, 334] on span "Next" at bounding box center [693, 335] width 13 height 6
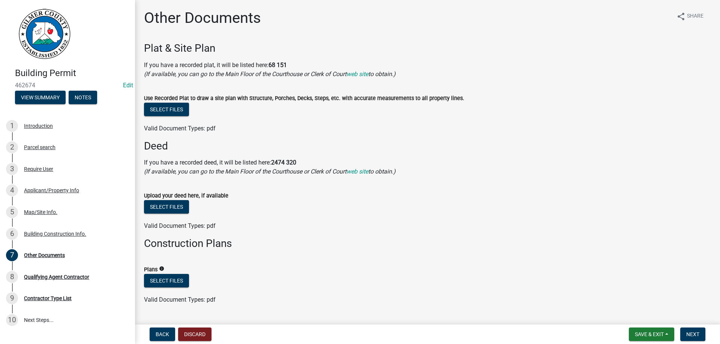
click at [692, 328] on nav "Back Discard Save & Exit Save Save & Exit Next" at bounding box center [427, 335] width 585 height 20
click at [691, 331] on button "Next" at bounding box center [693, 335] width 25 height 14
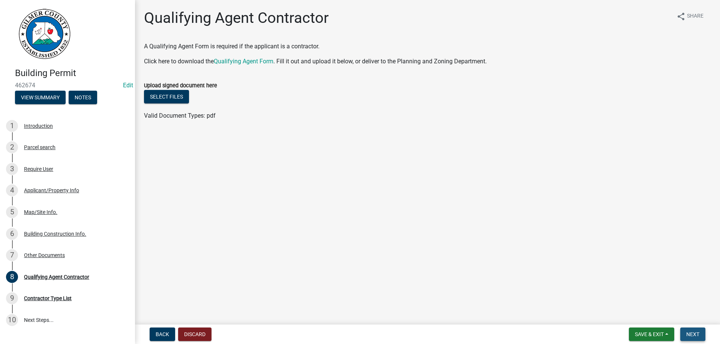
click at [693, 330] on button "Next" at bounding box center [693, 335] width 25 height 14
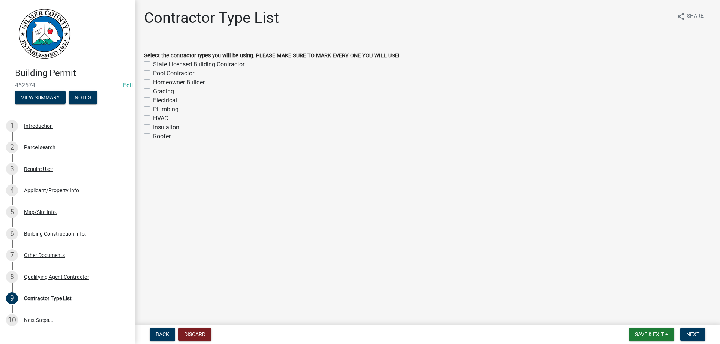
click at [153, 63] on label "State Licensed Building Contractor" at bounding box center [199, 64] width 92 height 9
click at [153, 63] on input "State Licensed Building Contractor" at bounding box center [155, 62] width 5 height 5
checkbox input "true"
checkbox input "false"
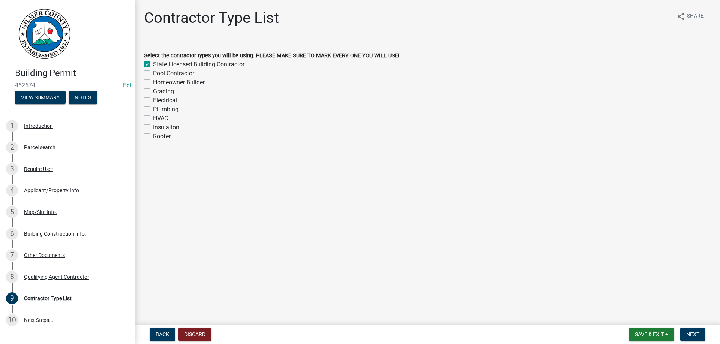
checkbox input "false"
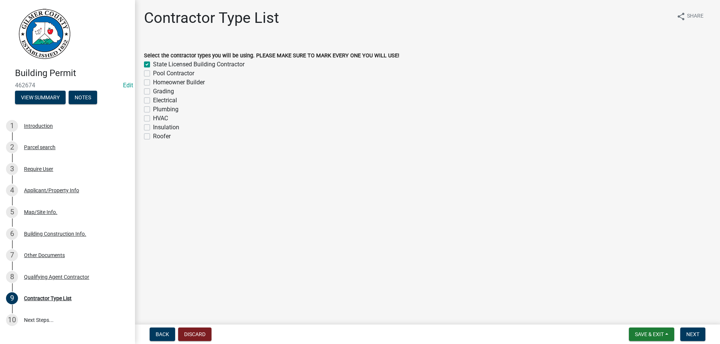
checkbox input "false"
click at [690, 335] on span "Next" at bounding box center [693, 335] width 13 height 6
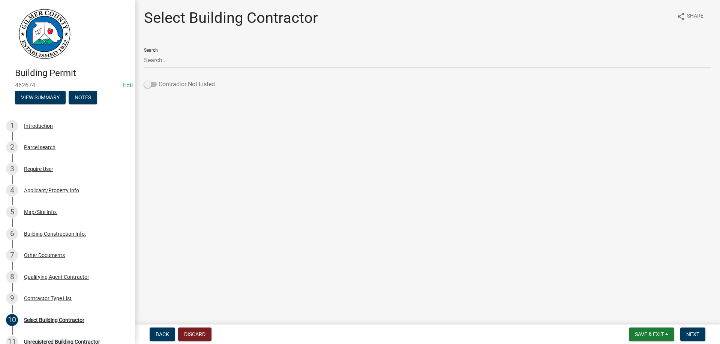
click at [155, 83] on span at bounding box center [150, 84] width 13 height 5
click at [159, 80] on input "Contractor Not Listed" at bounding box center [159, 80] width 0 height 0
click at [692, 336] on span "Next" at bounding box center [693, 335] width 13 height 6
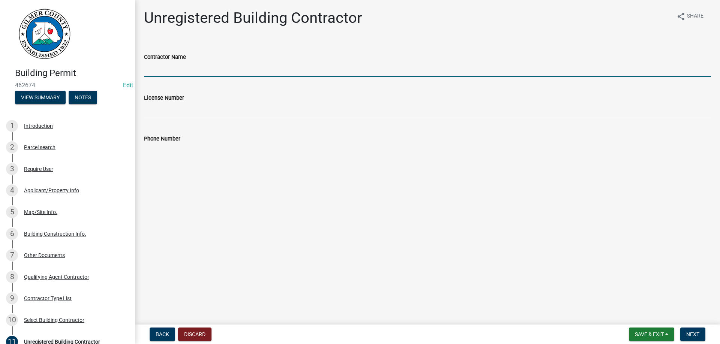
click at [154, 68] on input "Contractor Name" at bounding box center [427, 69] width 567 height 15
type input "I"
type input "SOUTHLAND HOMES CORP."
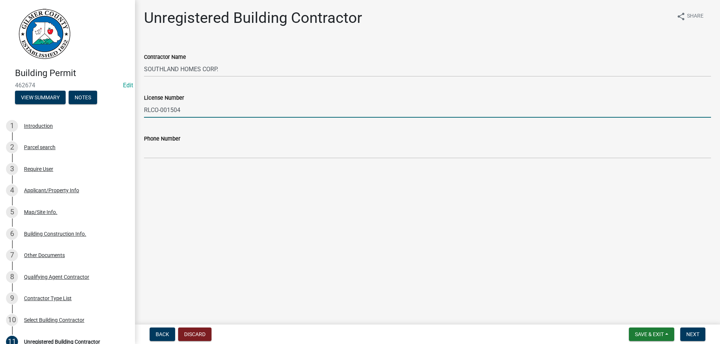
type input "RLCO-001504"
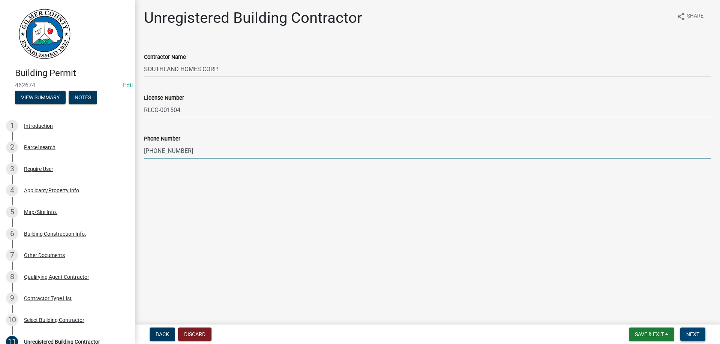
type input "706-344-8468"
click at [694, 334] on span "Next" at bounding box center [693, 335] width 13 height 6
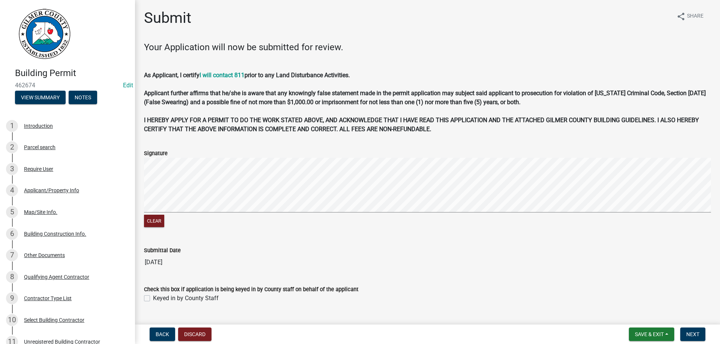
click at [153, 299] on label "Keyed in by County Staff" at bounding box center [186, 298] width 66 height 9
click at [153, 299] on input "Keyed in by County Staff" at bounding box center [155, 296] width 5 height 5
checkbox input "true"
click at [685, 334] on button "Next" at bounding box center [693, 335] width 25 height 14
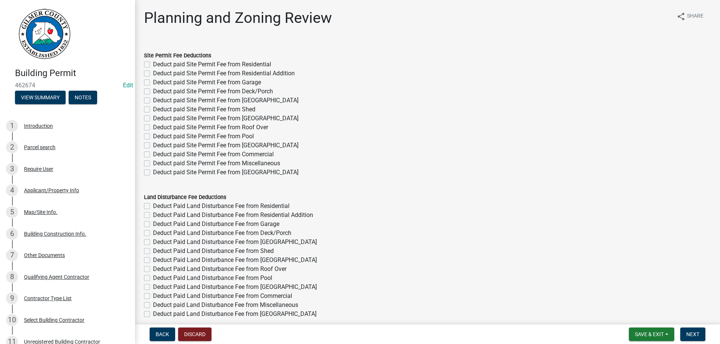
click at [153, 63] on label "Deduct paid Site Permit Fee from Residential" at bounding box center [212, 64] width 118 height 9
click at [153, 63] on input "Deduct paid Site Permit Fee from Residential" at bounding box center [155, 62] width 5 height 5
checkbox input "true"
checkbox input "false"
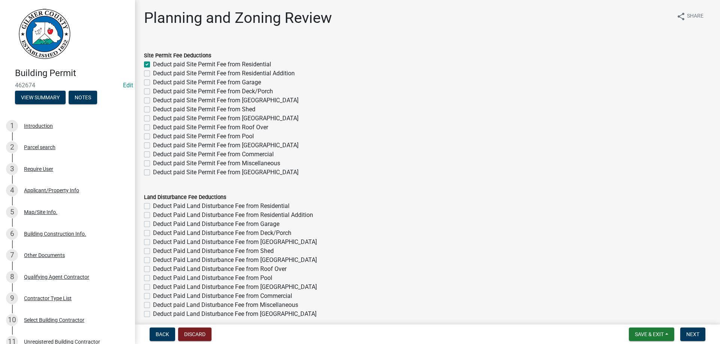
checkbox input "false"
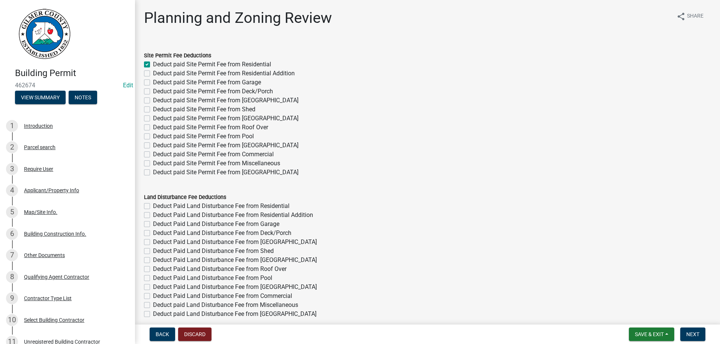
checkbox input "false"
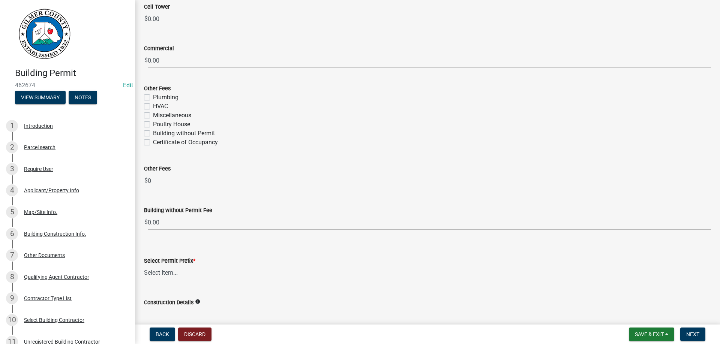
scroll to position [1326, 0]
click at [153, 142] on label "Certificate of Occupancy" at bounding box center [185, 142] width 65 height 9
click at [153, 142] on input "Certificate of Occupancy" at bounding box center [155, 140] width 5 height 5
checkbox input "true"
checkbox input "false"
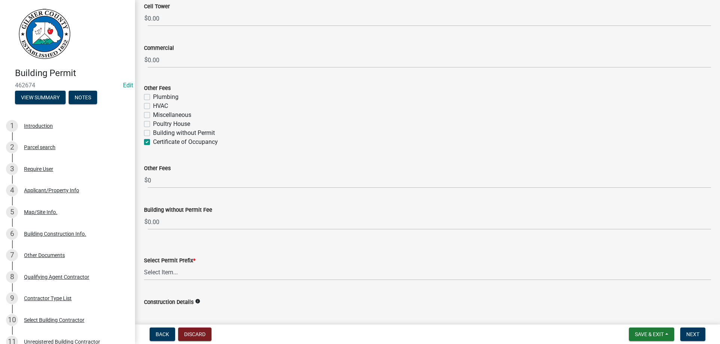
checkbox input "false"
checkbox input "true"
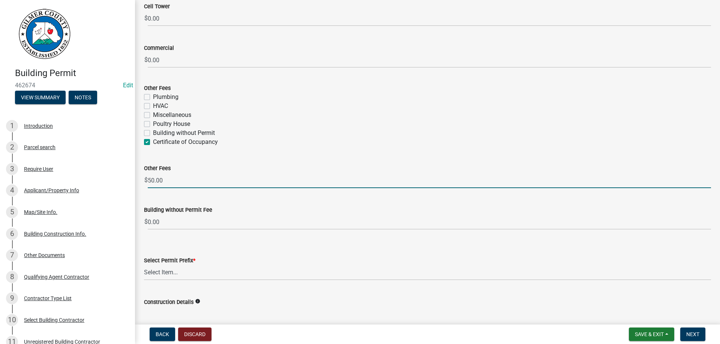
click at [186, 182] on input "50.00" at bounding box center [430, 180] width 564 height 15
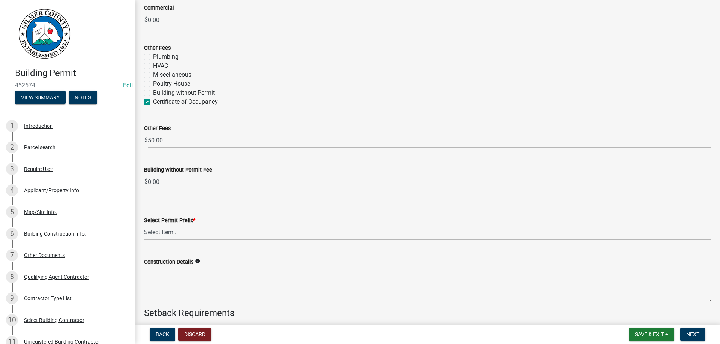
scroll to position [1411, 0]
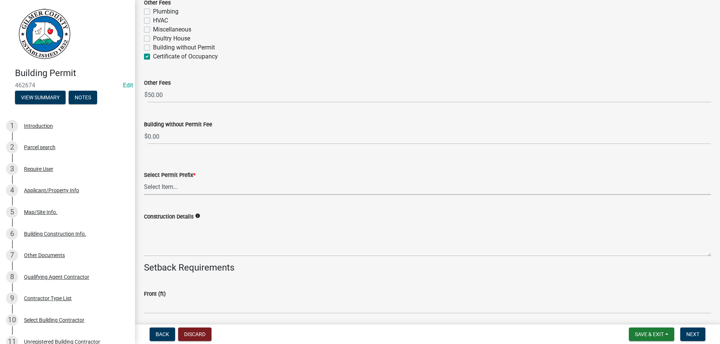
click at [144, 180] on select "Select Item... RES COMM MB LAND POOL MISC CELL TOWER - NEW CELL TOWER - ADD ON" at bounding box center [427, 187] width 567 height 15
click option "RES" at bounding box center [0, 0] width 0 height 0
select select "b5c39336-92b9-49ce-a0a5-4e9e9babf743"
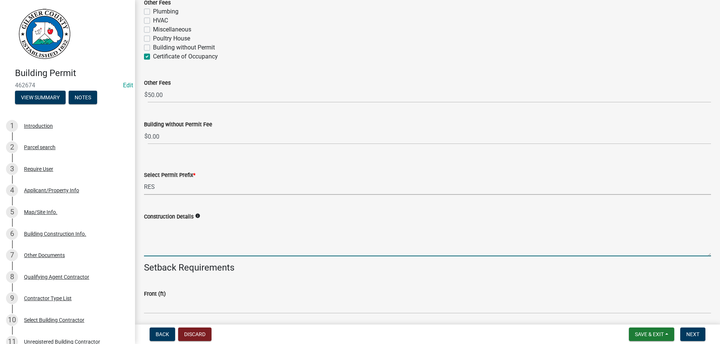
click at [214, 231] on textarea "Construction Details" at bounding box center [427, 238] width 567 height 35
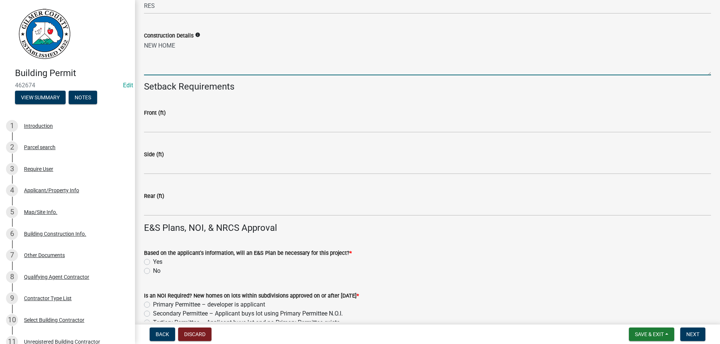
scroll to position [1668, 0]
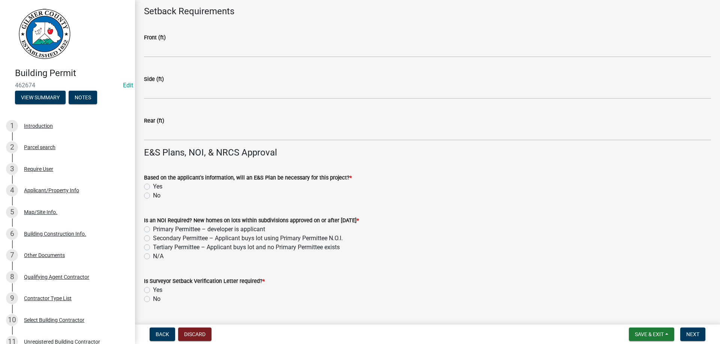
type textarea "NEW HOME"
click at [153, 197] on label "No" at bounding box center [157, 195] width 8 height 9
click at [153, 196] on input "No" at bounding box center [155, 193] width 5 height 5
radio input "true"
click at [153, 257] on label "N/A" at bounding box center [158, 256] width 11 height 9
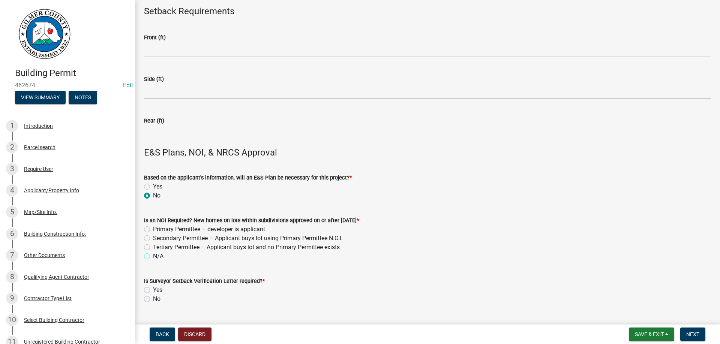
click at [153, 257] on input "N/A" at bounding box center [155, 254] width 5 height 5
radio input "true"
click at [153, 300] on label "No" at bounding box center [157, 299] width 8 height 9
click at [153, 300] on input "No" at bounding box center [155, 297] width 5 height 5
radio input "true"
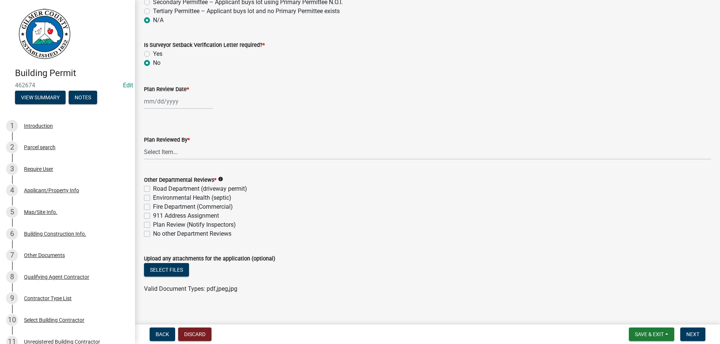
scroll to position [1912, 0]
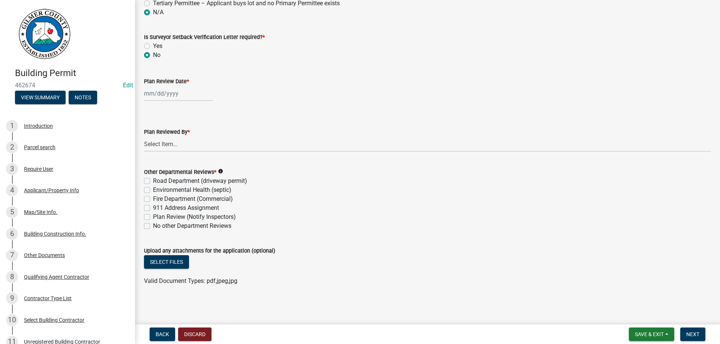
select select "8"
select select "2025"
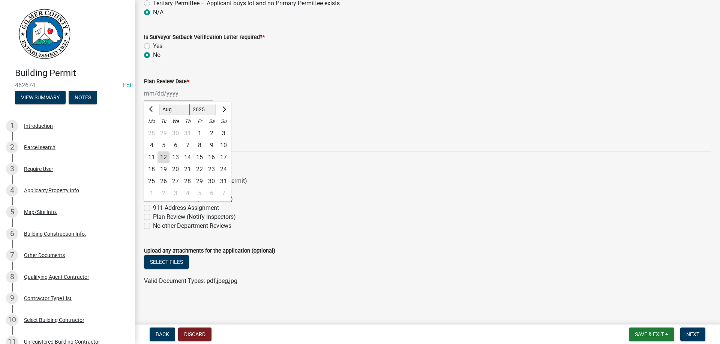
type input "[DATE]"
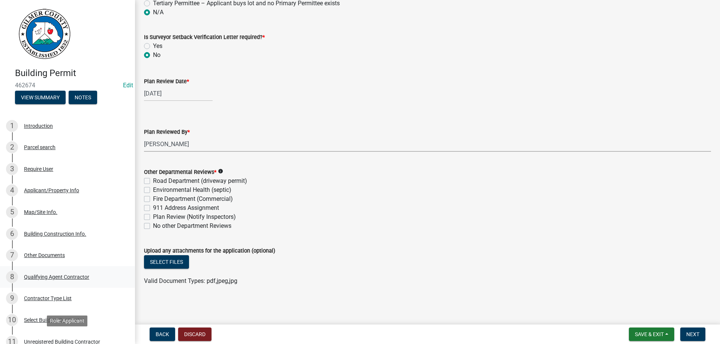
select select "b44f7338-8171-40f4-83dd-b8ba3065c966"
click at [153, 226] on label "No other Department Reviews" at bounding box center [192, 226] width 78 height 9
click at [153, 226] on input "No other Department Reviews" at bounding box center [155, 224] width 5 height 5
checkbox input "true"
checkbox input "false"
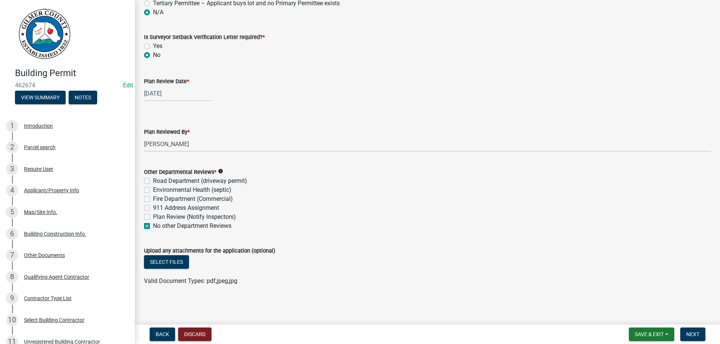
checkbox input "false"
checkbox input "true"
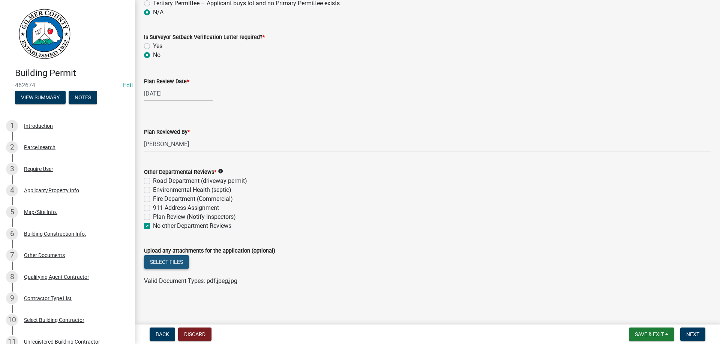
click at [153, 261] on button "Select files" at bounding box center [166, 263] width 45 height 14
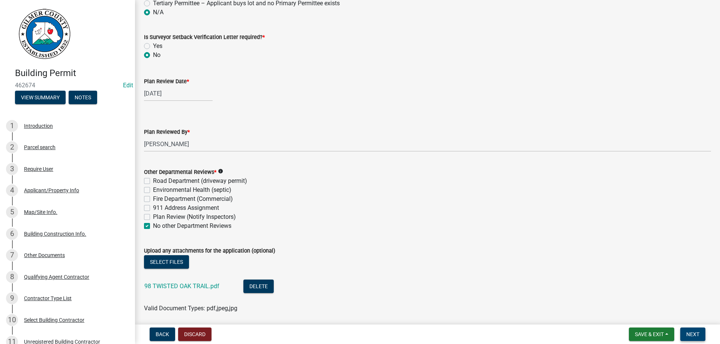
click at [693, 335] on span "Next" at bounding box center [693, 335] width 13 height 6
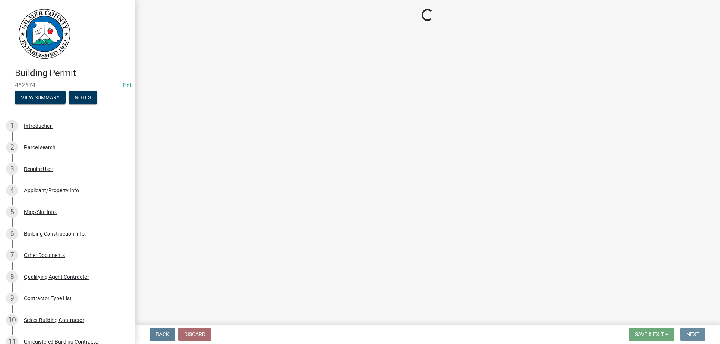
scroll to position [0, 0]
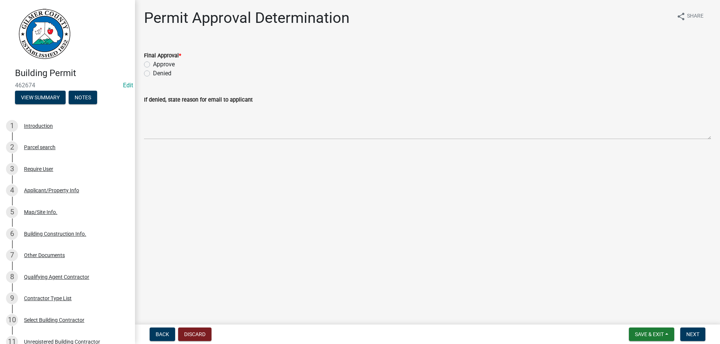
click at [153, 64] on label "Approve" at bounding box center [164, 64] width 22 height 9
click at [153, 64] on input "Approve" at bounding box center [155, 62] width 5 height 5
radio input "true"
click at [694, 333] on span "Next" at bounding box center [693, 335] width 13 height 6
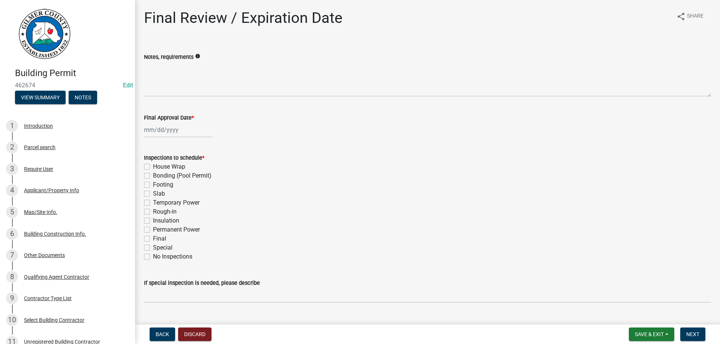
click at [171, 130] on input "Final Approval Date *" at bounding box center [178, 129] width 69 height 15
select select "8"
select select "2025"
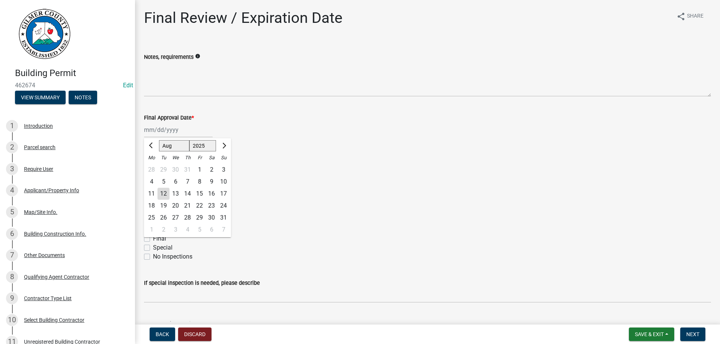
click at [164, 192] on div "12" at bounding box center [164, 194] width 12 height 12
type input "[DATE]"
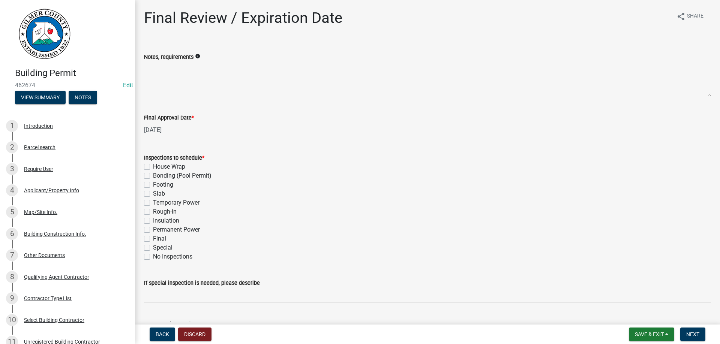
click at [153, 183] on label "Footing" at bounding box center [163, 184] width 20 height 9
click at [153, 183] on input "Footing" at bounding box center [155, 182] width 5 height 5
checkbox input "true"
checkbox input "false"
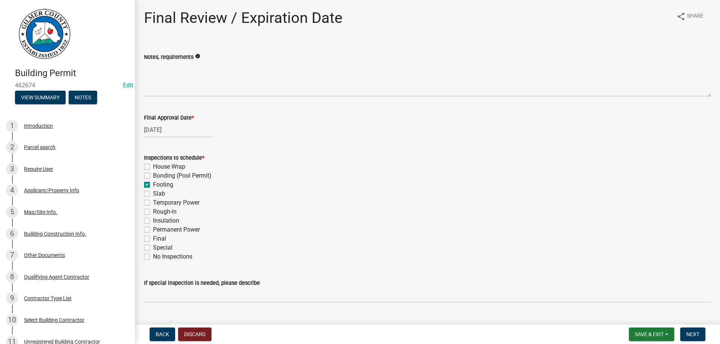
checkbox input "true"
checkbox input "false"
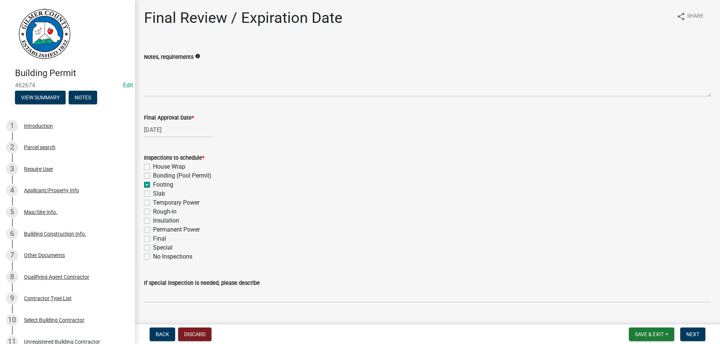
checkbox input "false"
click at [153, 210] on label "Rough-in" at bounding box center [165, 211] width 24 height 9
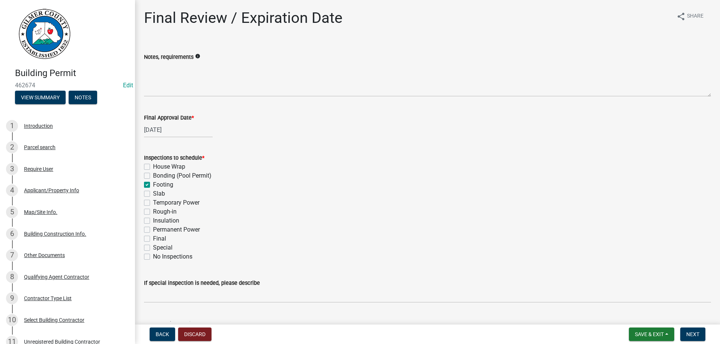
click at [153, 210] on input "Rough-in" at bounding box center [155, 209] width 5 height 5
checkbox input "true"
checkbox input "false"
checkbox input "true"
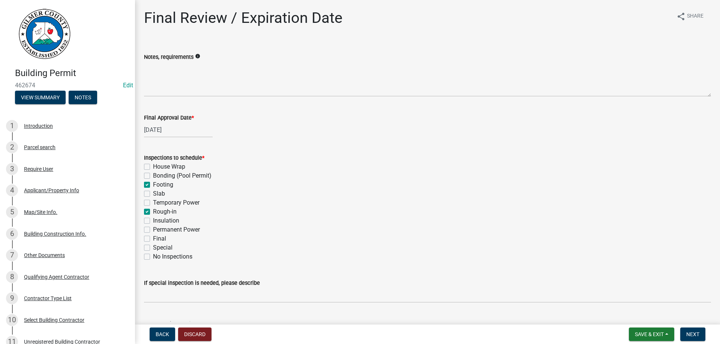
checkbox input "false"
checkbox input "true"
checkbox input "false"
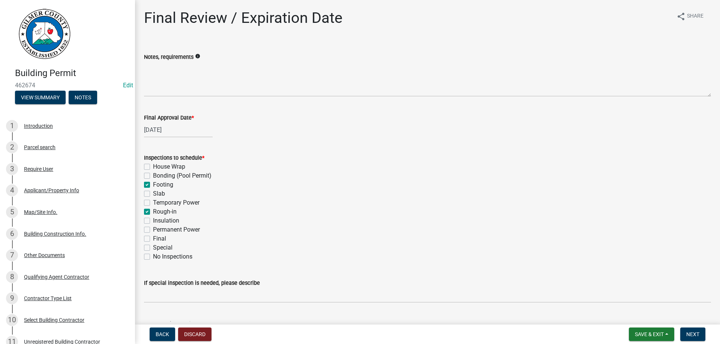
checkbox input "false"
click at [153, 230] on label "Permanent Power" at bounding box center [176, 229] width 47 height 9
click at [153, 230] on input "Permanent Power" at bounding box center [155, 227] width 5 height 5
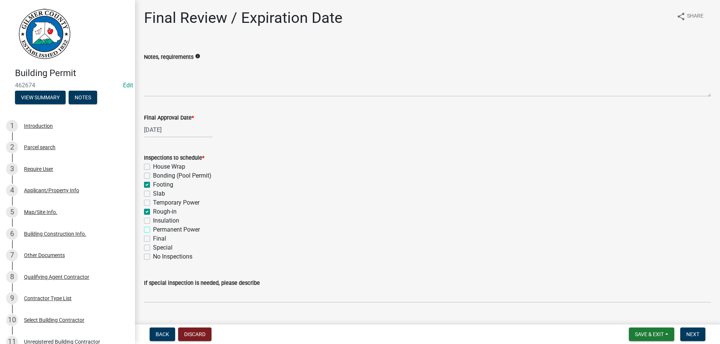
checkbox input "true"
checkbox input "false"
checkbox input "true"
checkbox input "false"
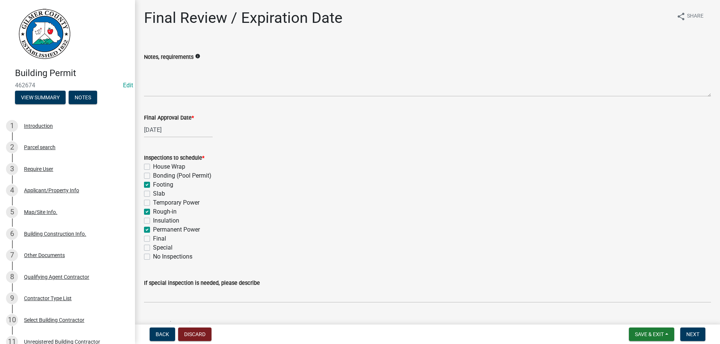
checkbox input "false"
checkbox input "true"
checkbox input "false"
checkbox input "true"
checkbox input "false"
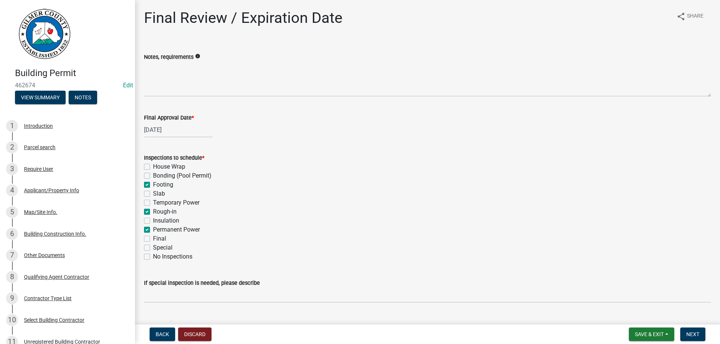
checkbox input "false"
click at [153, 239] on label "Final" at bounding box center [159, 238] width 13 height 9
click at [153, 239] on input "Final" at bounding box center [155, 236] width 5 height 5
checkbox input "true"
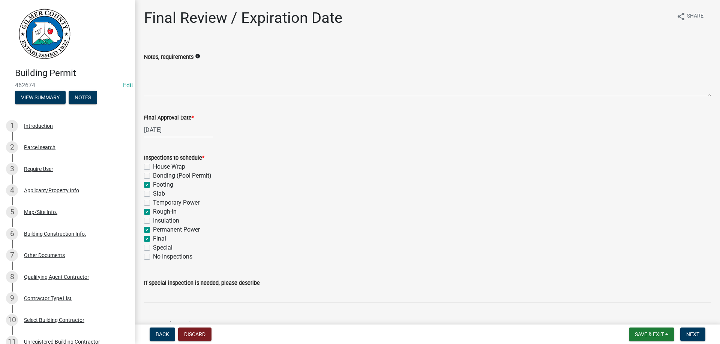
checkbox input "false"
checkbox input "true"
checkbox input "false"
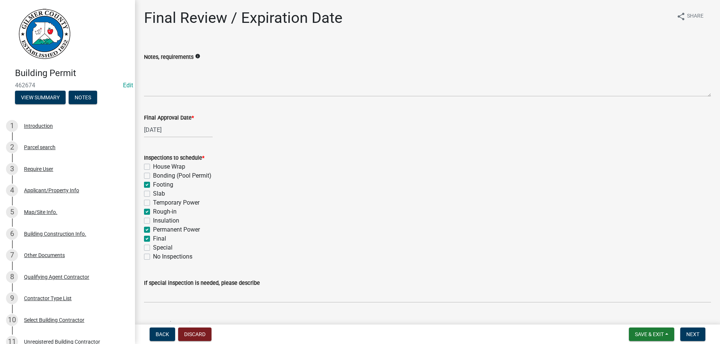
checkbox input "true"
checkbox input "false"
checkbox input "true"
checkbox input "false"
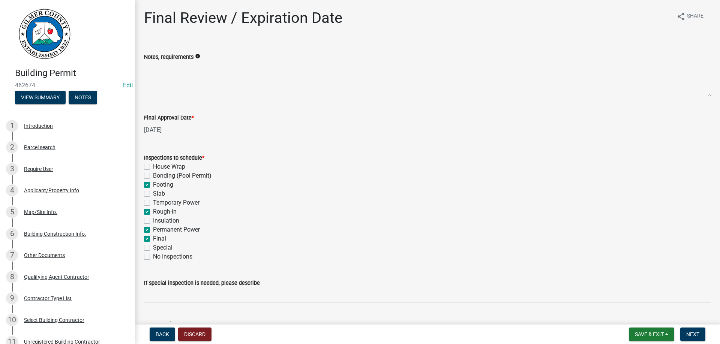
checkbox input "false"
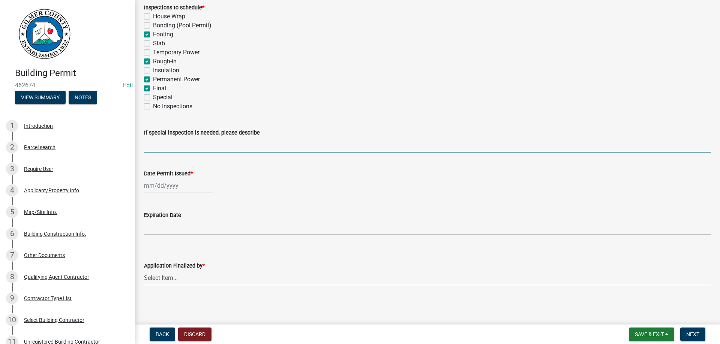
select select "8"
select select "2025"
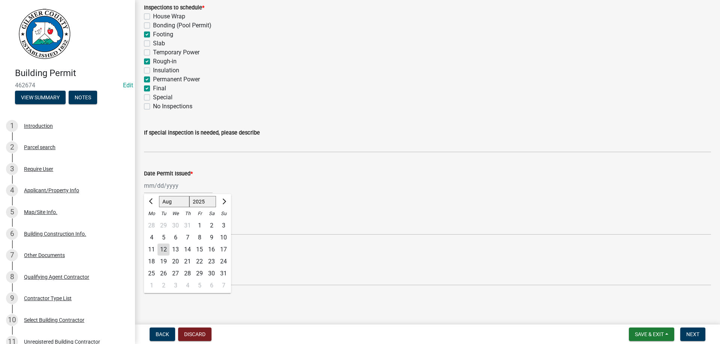
type input "[DATE]"
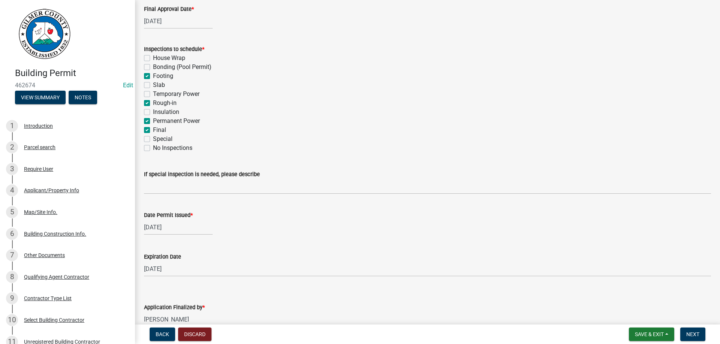
select select "b44f7338-8171-40f4-83dd-b8ba3065c966"
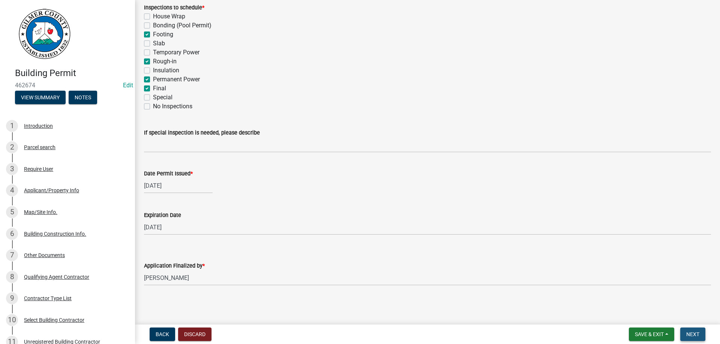
click at [691, 332] on span "Next" at bounding box center [693, 335] width 13 height 6
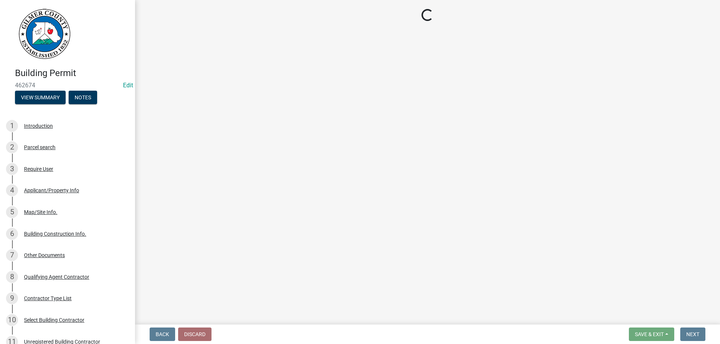
select select "2: 1"
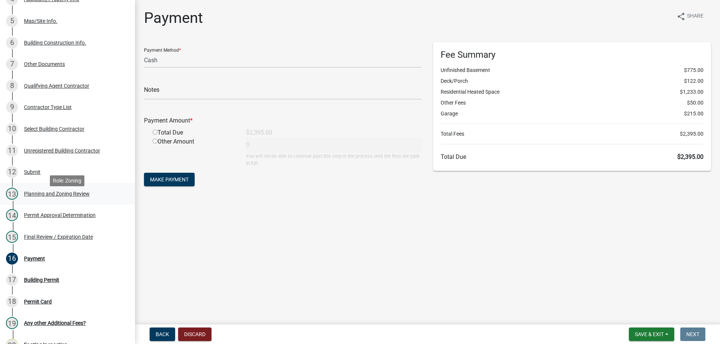
scroll to position [153, 0]
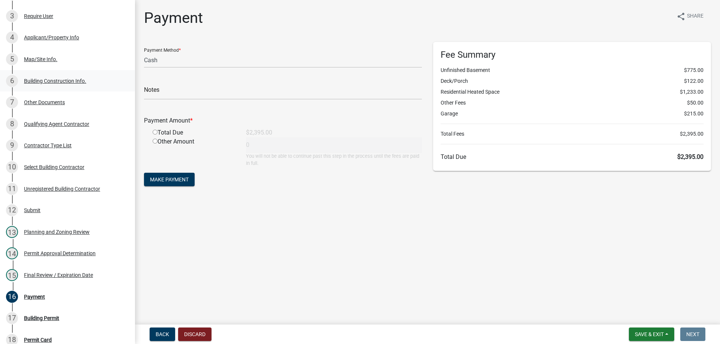
click at [50, 82] on div "Building Construction Info." at bounding box center [55, 80] width 62 height 5
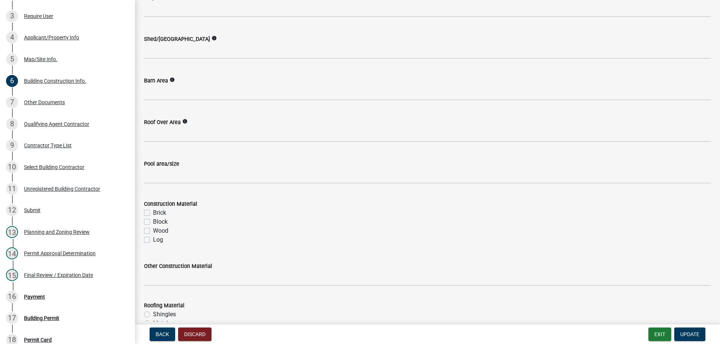
scroll to position [618, 0]
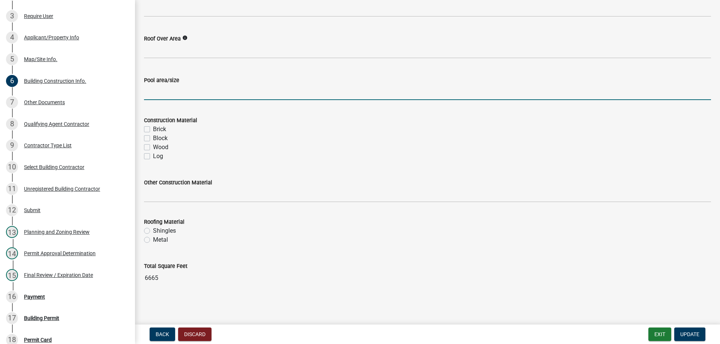
click at [188, 95] on input "text" at bounding box center [427, 92] width 567 height 15
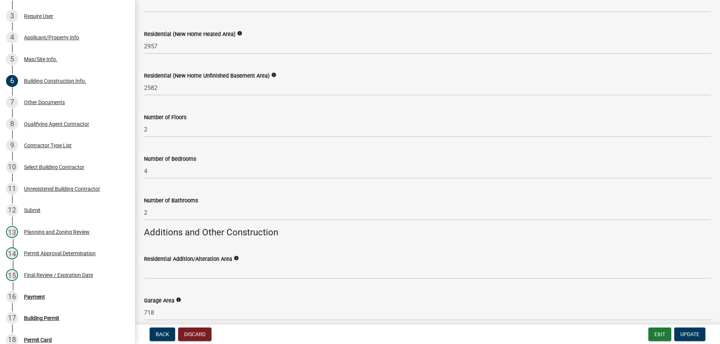
scroll to position [0, 0]
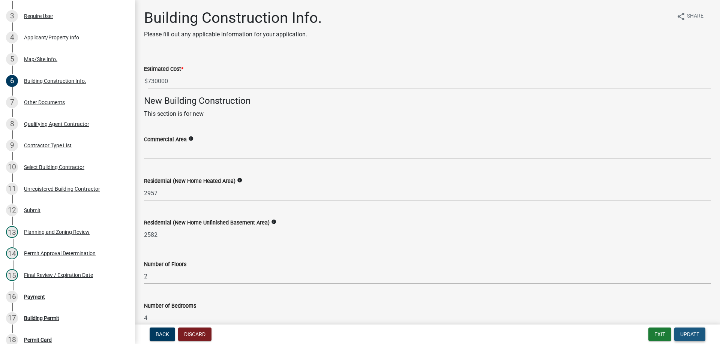
click at [689, 335] on span "Update" at bounding box center [690, 335] width 19 height 6
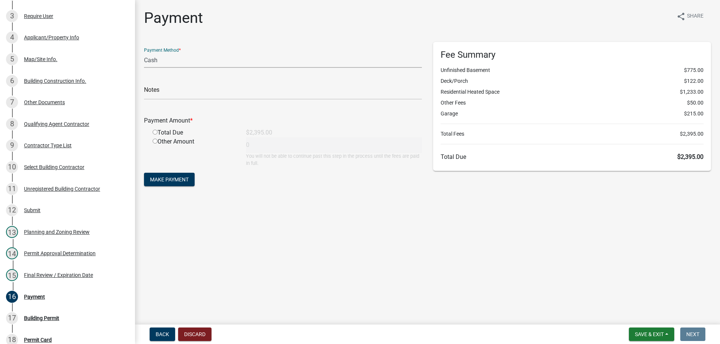
click at [144, 53] on select "Credit Card POS Check Cash" at bounding box center [283, 60] width 278 height 15
select select "1: 0"
click option "Check" at bounding box center [0, 0] width 0 height 0
click at [207, 92] on input "text" at bounding box center [283, 91] width 278 height 15
type input "211"
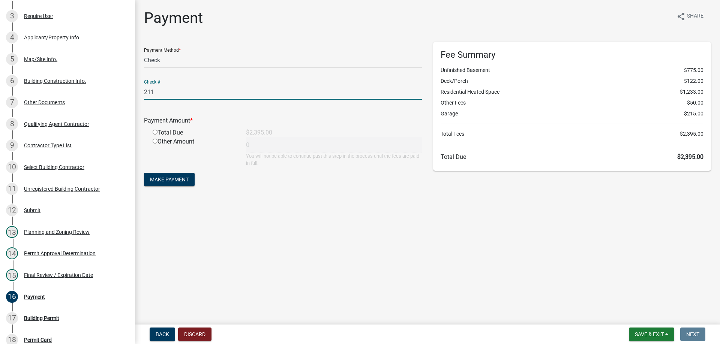
click at [156, 132] on input "radio" at bounding box center [155, 132] width 5 height 5
radio input "true"
type input "2395"
click at [157, 182] on span "Make Payment" at bounding box center [169, 180] width 39 height 6
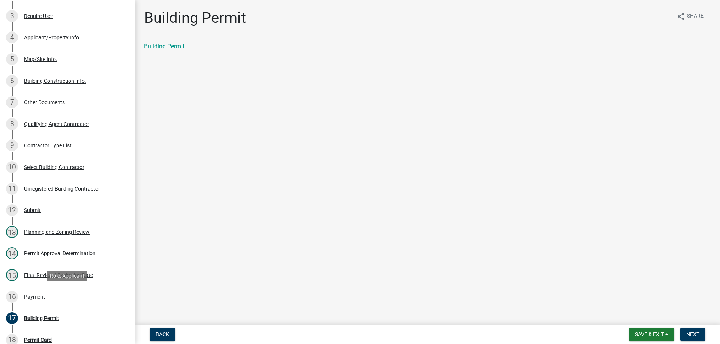
click at [36, 295] on div "Payment" at bounding box center [34, 297] width 21 height 5
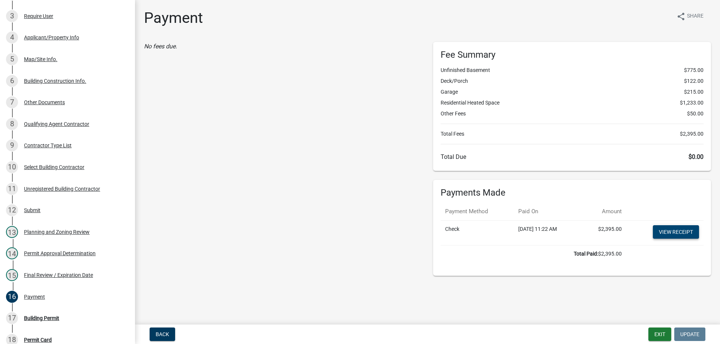
click at [675, 231] on link "View receipt" at bounding box center [676, 232] width 46 height 14
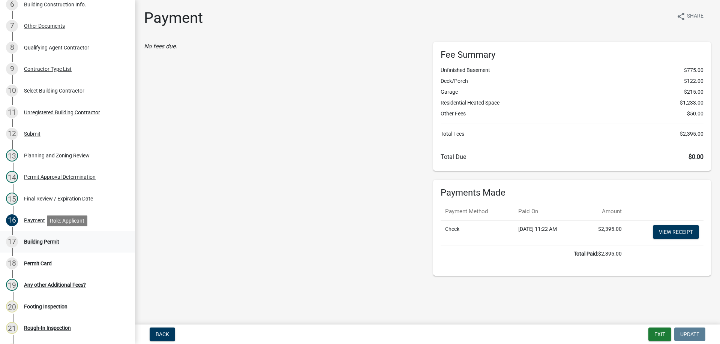
click at [44, 243] on div "Building Permit" at bounding box center [41, 241] width 35 height 5
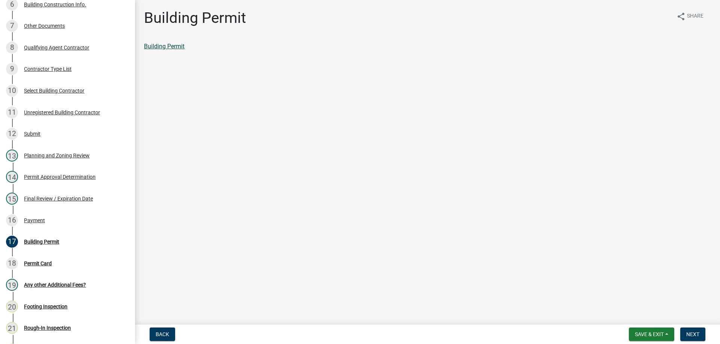
click at [177, 46] on link "Building Permit" at bounding box center [164, 46] width 41 height 7
click at [694, 332] on span "Next" at bounding box center [693, 335] width 13 height 6
click at [167, 45] on link "Permit Card" at bounding box center [159, 46] width 31 height 7
click at [697, 334] on span "Next" at bounding box center [693, 335] width 13 height 6
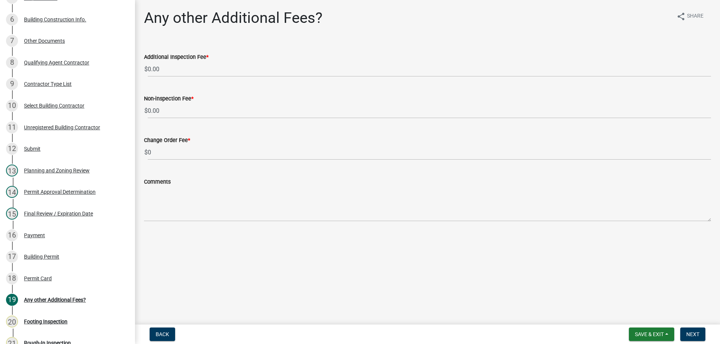
scroll to position [245, 0]
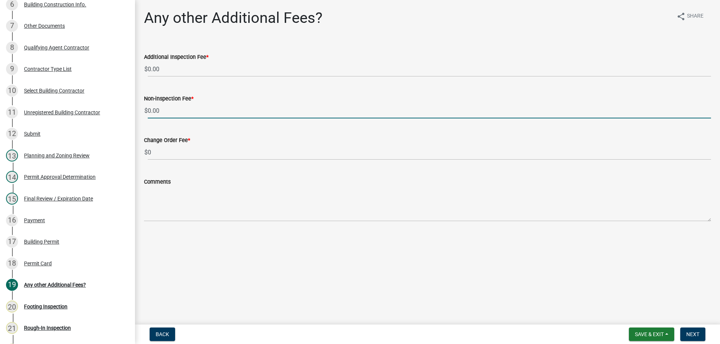
drag, startPoint x: 165, startPoint y: 113, endPoint x: 81, endPoint y: 112, distance: 84.4
click at [148, 112] on input "0.00" at bounding box center [430, 110] width 564 height 15
type input "11.00"
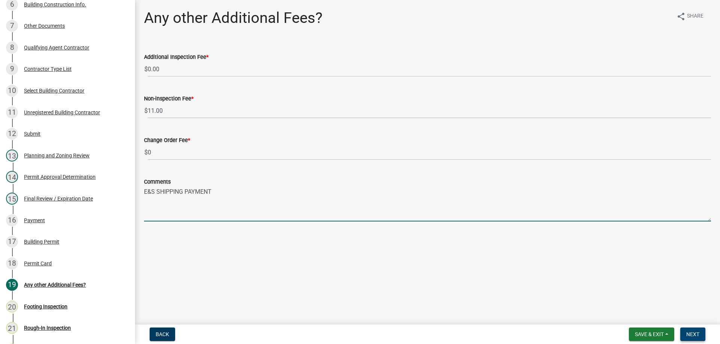
type textarea "E&S SHIPPING PAYMENT"
click at [688, 335] on span "Next" at bounding box center [693, 335] width 13 height 6
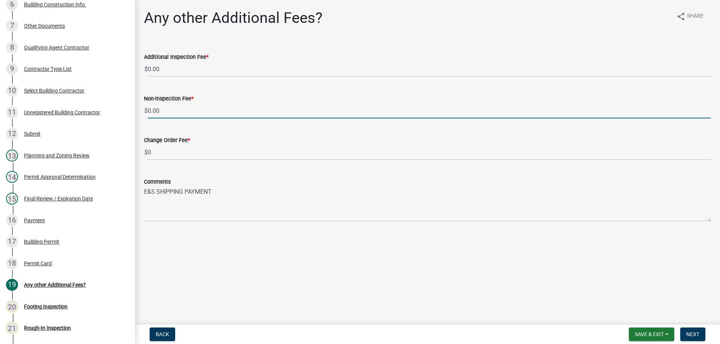
drag, startPoint x: 191, startPoint y: 110, endPoint x: 3, endPoint y: 101, distance: 188.2
click at [148, 103] on input "0.00" at bounding box center [430, 110] width 564 height 15
type input "11.00"
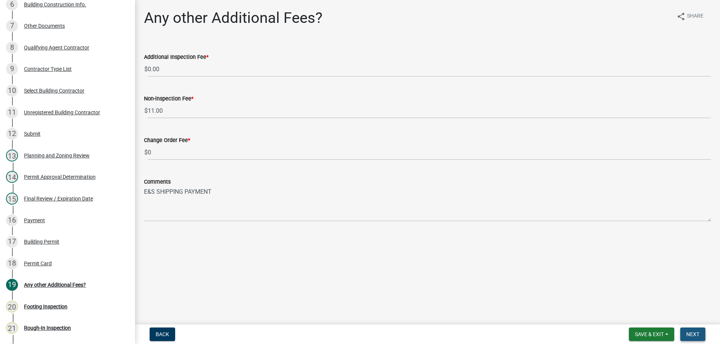
click at [698, 332] on span "Next" at bounding box center [693, 335] width 13 height 6
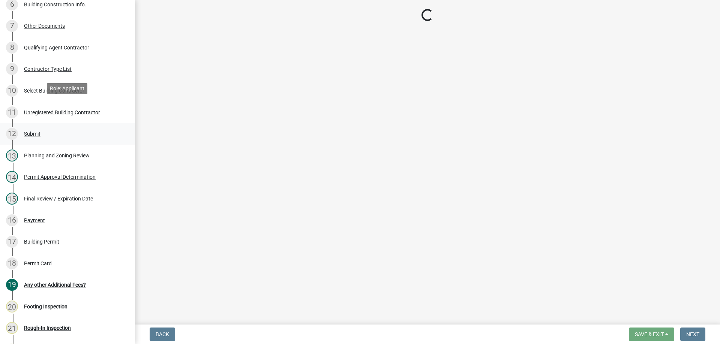
scroll to position [321, 0]
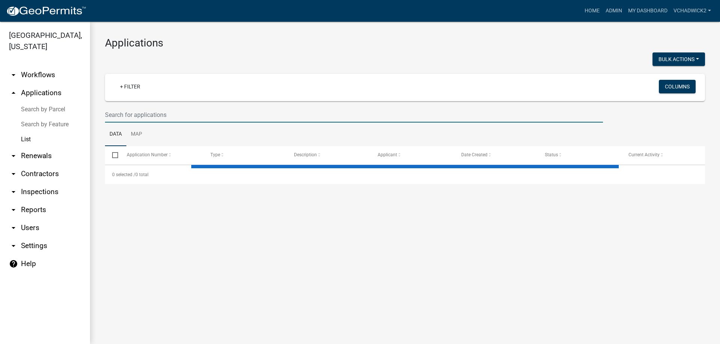
click at [163, 119] on input "text" at bounding box center [354, 114] width 498 height 15
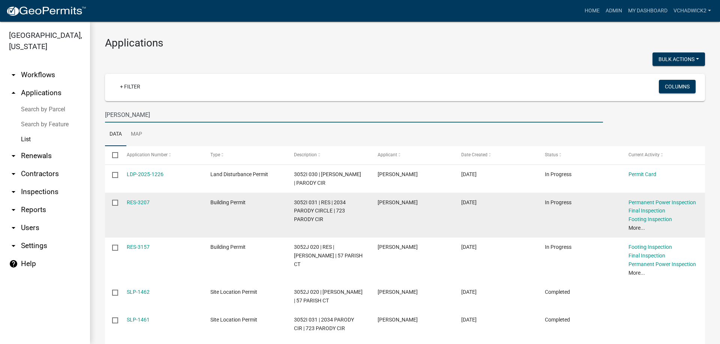
scroll to position [171, 0]
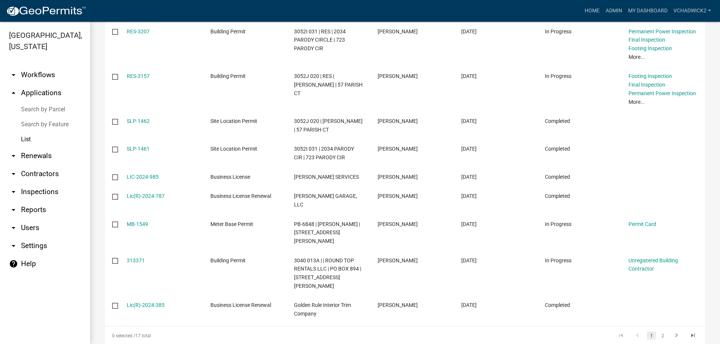
type input "[PERSON_NAME]"
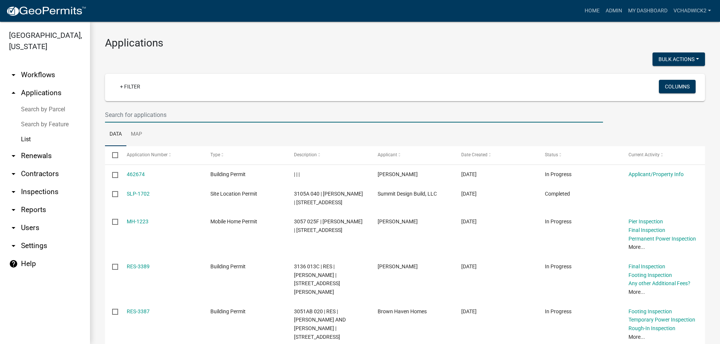
click at [158, 117] on input "text" at bounding box center [354, 114] width 498 height 15
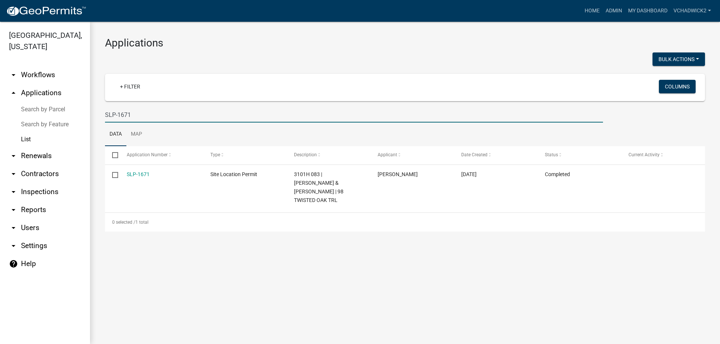
type input "SLP-1671"
click at [136, 174] on link "SLP-1671" at bounding box center [138, 174] width 23 height 6
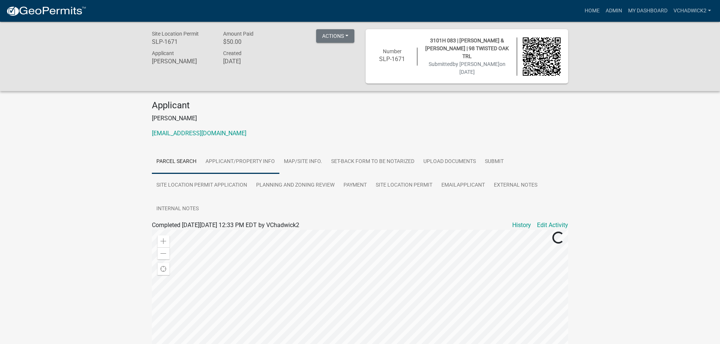
click at [234, 160] on link "Applicant/Property Info" at bounding box center [240, 162] width 78 height 24
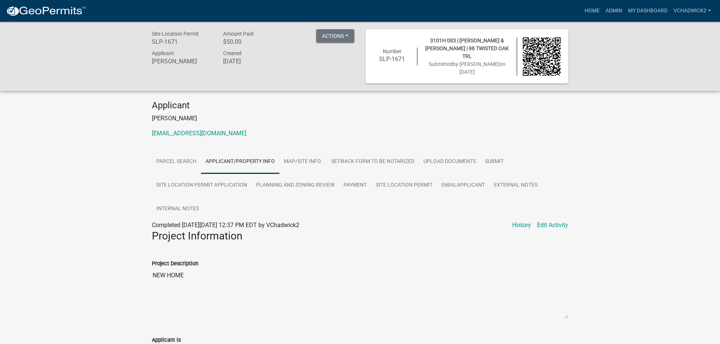
click at [259, 103] on h4 "Applicant" at bounding box center [360, 105] width 416 height 11
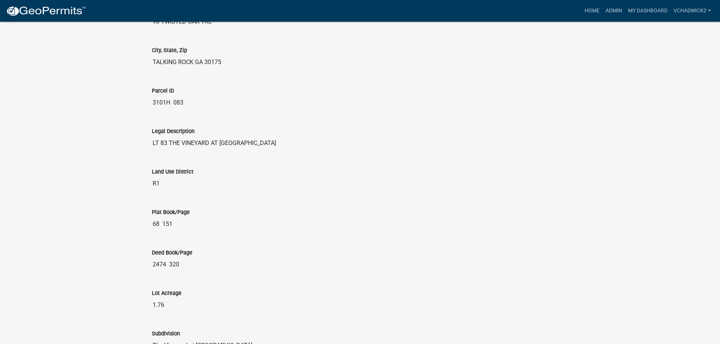
scroll to position [894, 0]
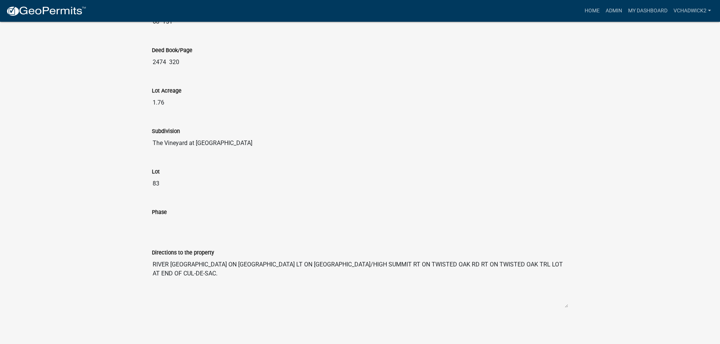
drag, startPoint x: 182, startPoint y: 273, endPoint x: 142, endPoint y: 254, distance: 45.0
click at [152, 257] on textarea "RIVER ST RT ON PLEASANT VALLEY RD LT ON GAULTS GULCH RD/HIGH SUMMIT RT ON TWIST…" at bounding box center [360, 282] width 416 height 51
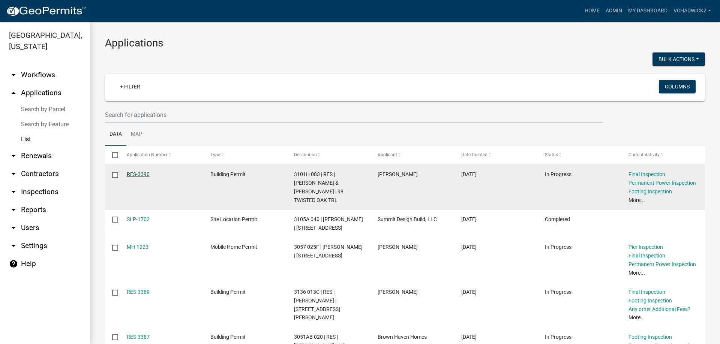
click at [144, 174] on link "RES-3390" at bounding box center [138, 174] width 23 height 6
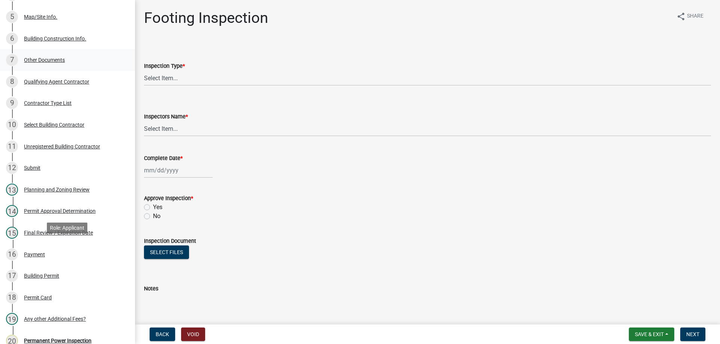
scroll to position [268, 0]
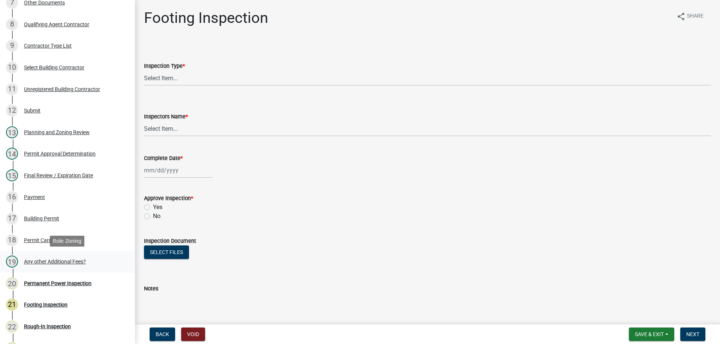
click at [38, 261] on div "Any other Additional Fees?" at bounding box center [55, 261] width 62 height 5
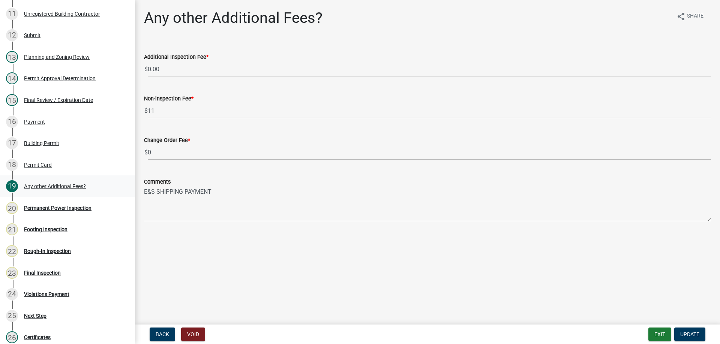
scroll to position [344, 0]
click at [45, 291] on div "Violations Payment" at bounding box center [46, 293] width 45 height 5
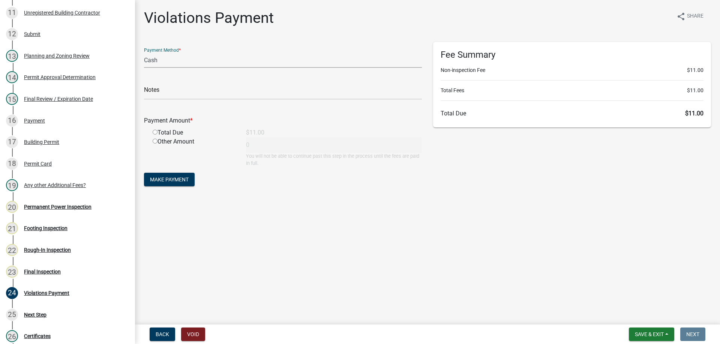
click at [144, 53] on select "Credit Card POS Check Cash" at bounding box center [283, 60] width 278 height 15
select select "1: 0"
click option "Check" at bounding box center [0, 0] width 0 height 0
click at [183, 93] on input "text" at bounding box center [283, 91] width 278 height 15
type input "211"
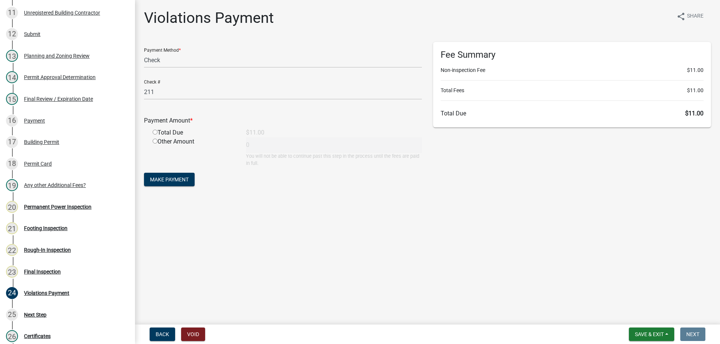
click at [153, 130] on input "radio" at bounding box center [155, 132] width 5 height 5
radio input "true"
type input "11"
click at [160, 177] on span "Make Payment" at bounding box center [169, 180] width 39 height 6
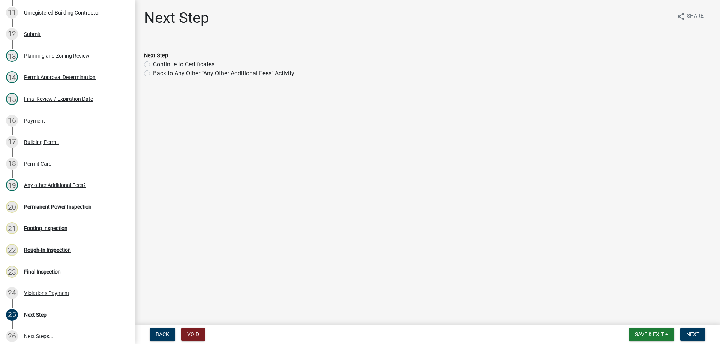
click at [153, 74] on label "Back to Any Other "Any Other Additional Fees" Activity" at bounding box center [223, 73] width 141 height 9
click at [153, 74] on input "Back to Any Other "Any Other Additional Fees" Activity" at bounding box center [155, 71] width 5 height 5
radio input "true"
click at [694, 338] on span "Next" at bounding box center [693, 335] width 13 height 6
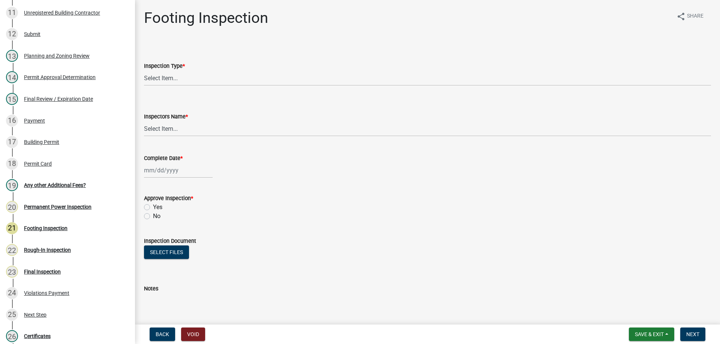
scroll to position [366, 0]
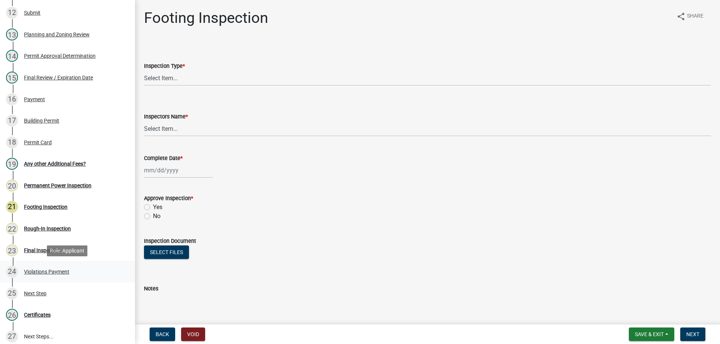
click at [41, 272] on div "Violations Payment" at bounding box center [46, 271] width 45 height 5
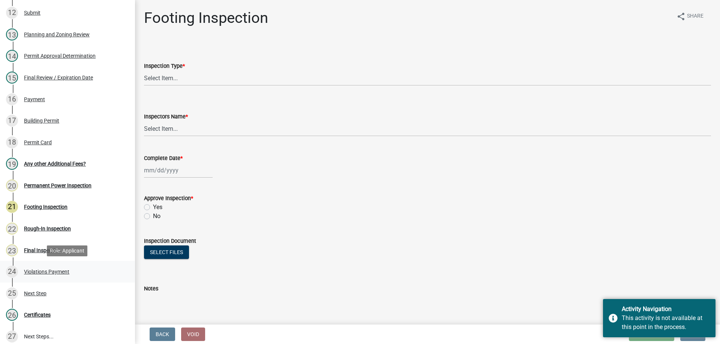
click at [35, 272] on div "Violations Payment" at bounding box center [46, 271] width 45 height 5
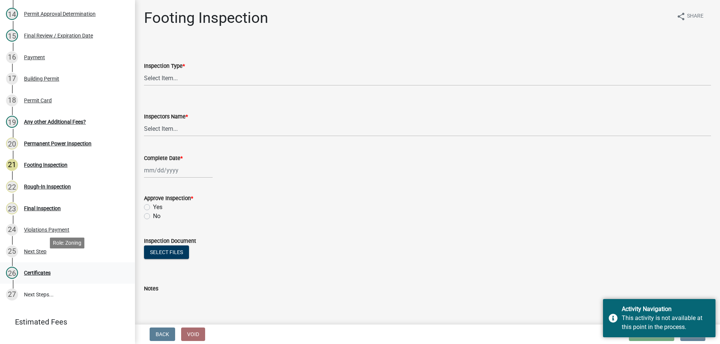
scroll to position [442, 0]
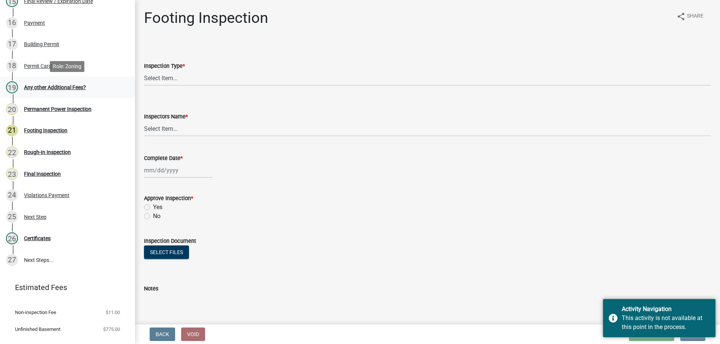
click at [34, 87] on div "Any other Additional Fees?" at bounding box center [55, 87] width 62 height 5
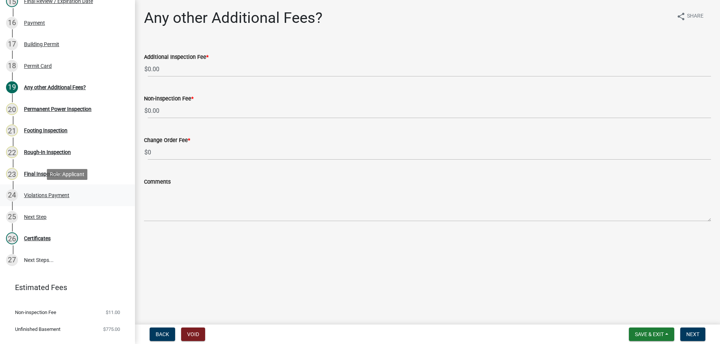
click at [28, 193] on div "Violations Payment" at bounding box center [46, 195] width 45 height 5
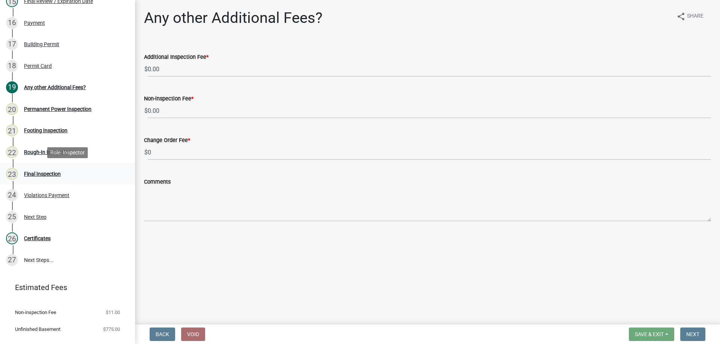
click at [38, 173] on div "Final Inspection" at bounding box center [42, 173] width 37 height 5
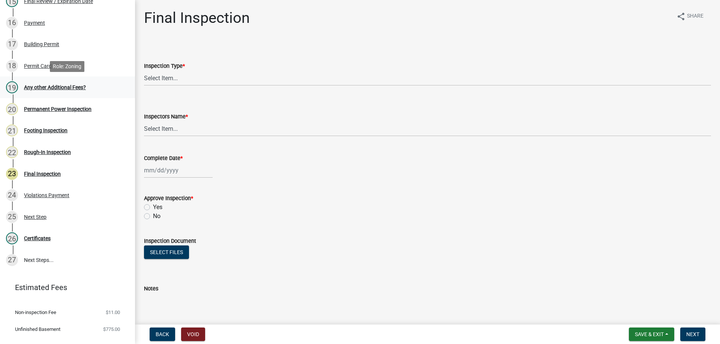
click at [48, 88] on div "Any other Additional Fees?" at bounding box center [55, 87] width 62 height 5
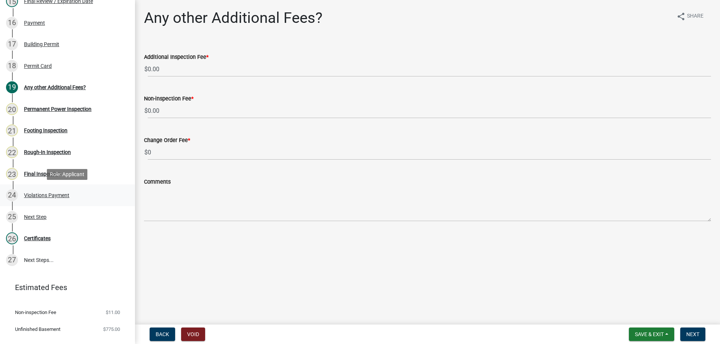
click at [35, 197] on div "Violations Payment" at bounding box center [46, 195] width 45 height 5
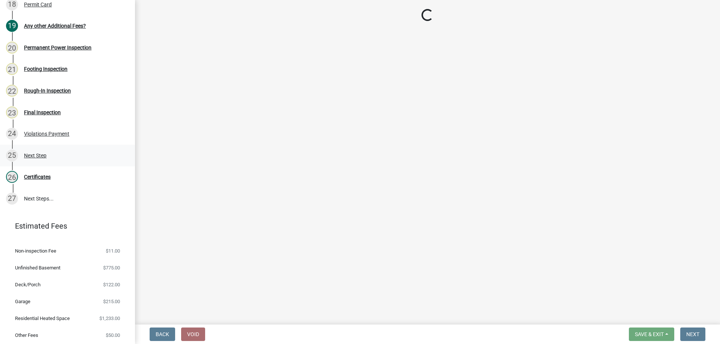
scroll to position [523, 0]
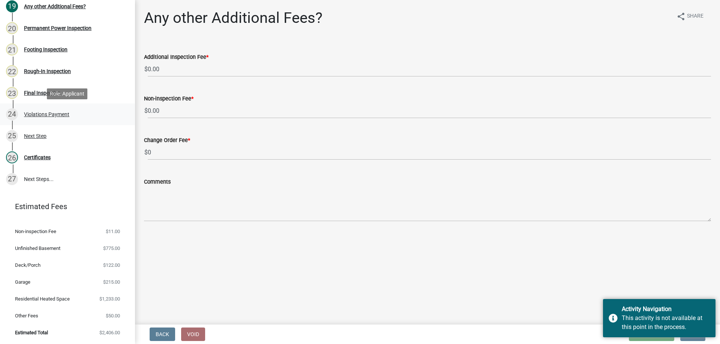
click at [32, 114] on div "Violations Payment" at bounding box center [46, 114] width 45 height 5
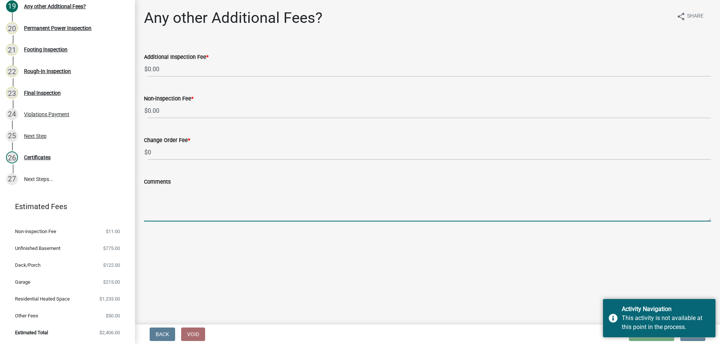
click at [185, 197] on textarea "Comments" at bounding box center [427, 203] width 567 height 35
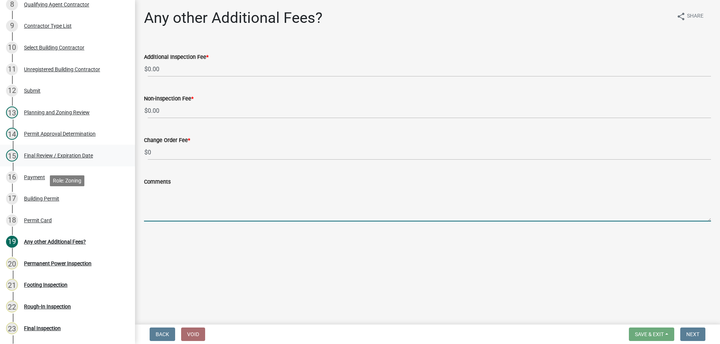
scroll to position [294, 0]
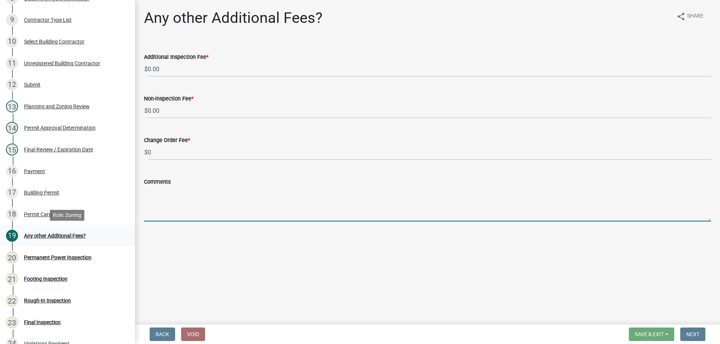
click at [48, 234] on div "Any other Additional Fees?" at bounding box center [55, 235] width 62 height 5
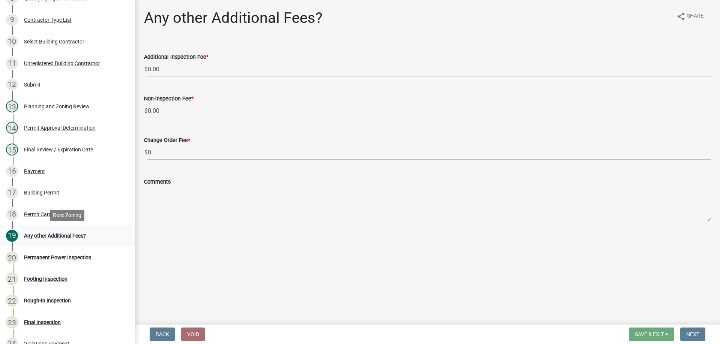
click at [48, 234] on div "Any other Additional Fees?" at bounding box center [55, 235] width 62 height 5
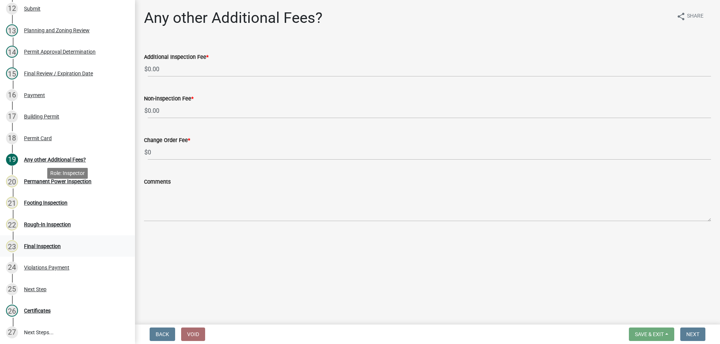
scroll to position [370, 0]
click at [37, 200] on div "Footing Inspection" at bounding box center [46, 202] width 44 height 5
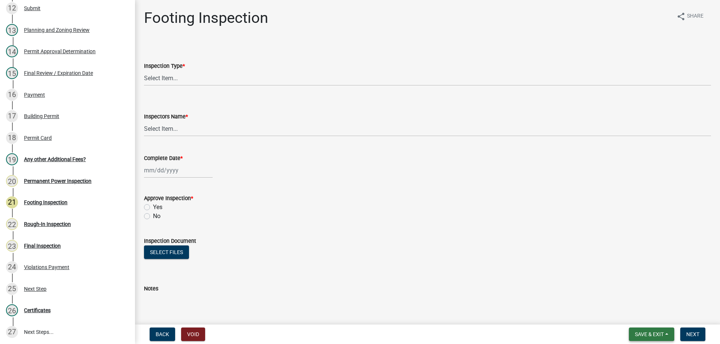
click at [643, 330] on button "Save & Exit" at bounding box center [651, 335] width 45 height 14
click at [36, 265] on div "Violations Payment" at bounding box center [46, 267] width 45 height 5
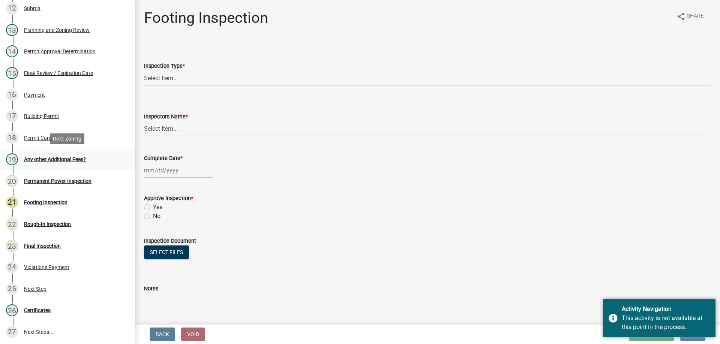
click at [33, 158] on div "Any other Additional Fees?" at bounding box center [55, 159] width 62 height 5
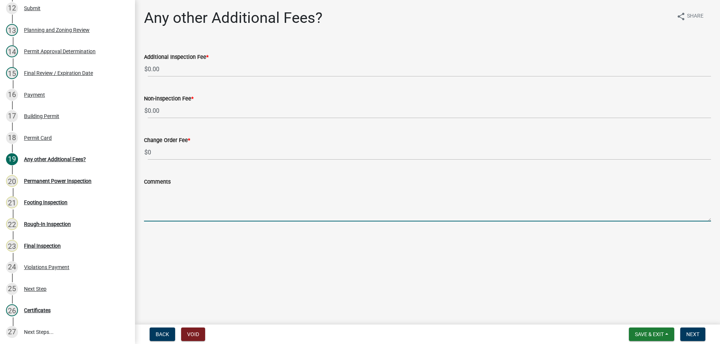
click at [180, 204] on textarea "Comments" at bounding box center [427, 203] width 567 height 35
type textarea "0.00"
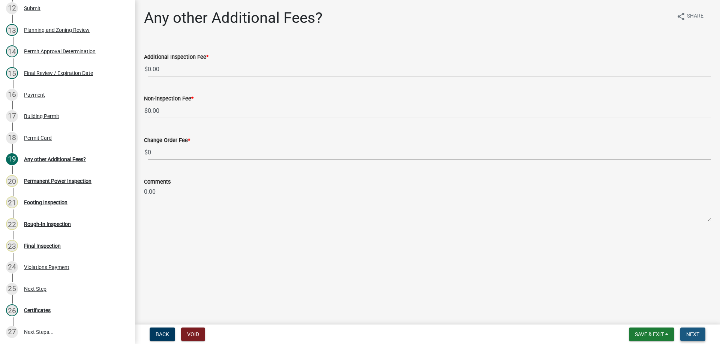
click at [694, 332] on span "Next" at bounding box center [693, 335] width 13 height 6
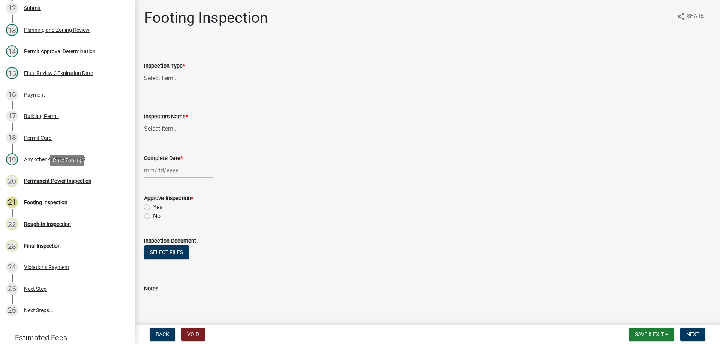
scroll to position [349, 0]
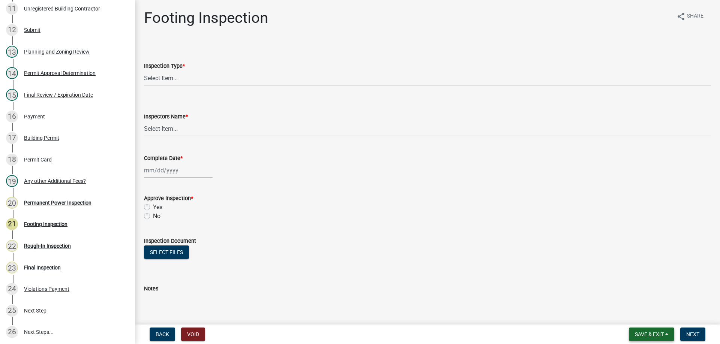
click at [649, 335] on span "Save & Exit" at bounding box center [649, 335] width 29 height 6
click at [626, 316] on button "Save & Exit" at bounding box center [645, 315] width 60 height 18
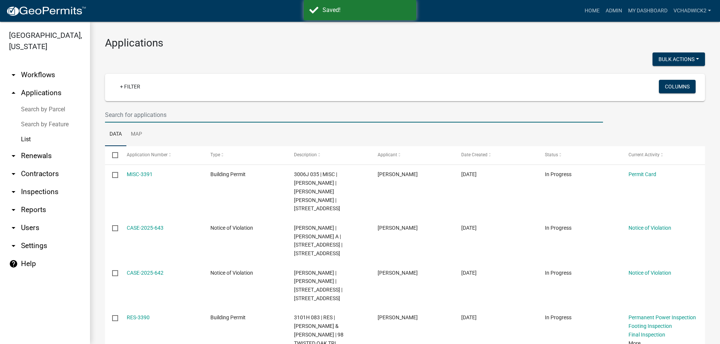
click at [164, 115] on input "text" at bounding box center [354, 114] width 498 height 15
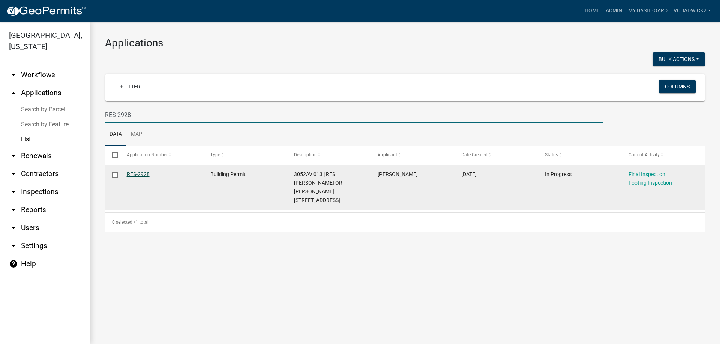
type input "RES-2928"
click at [136, 174] on link "RES-2928" at bounding box center [138, 174] width 23 height 6
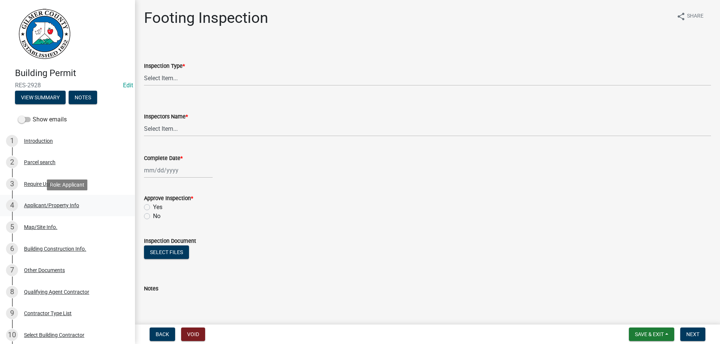
click at [46, 206] on div "Applicant/Property Info" at bounding box center [51, 205] width 55 height 5
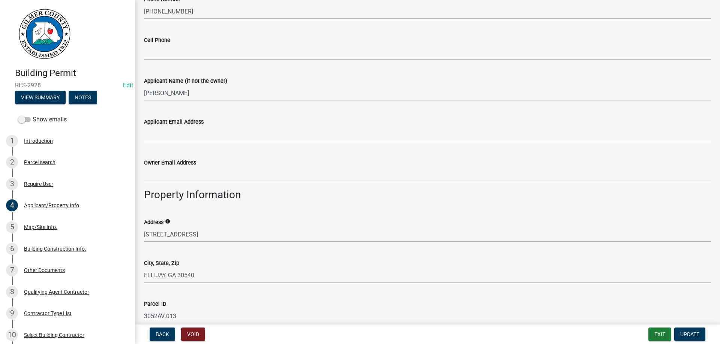
scroll to position [342, 0]
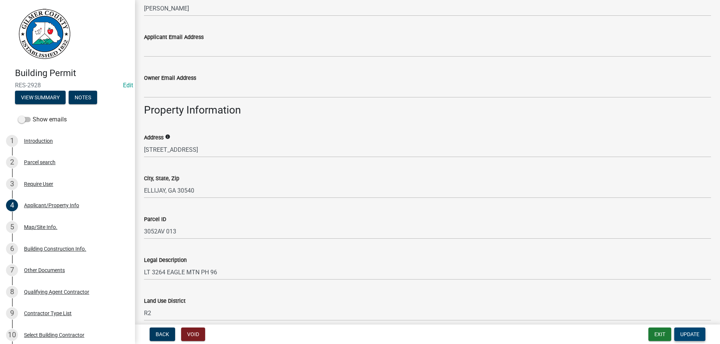
click at [690, 333] on span "Update" at bounding box center [690, 335] width 19 height 6
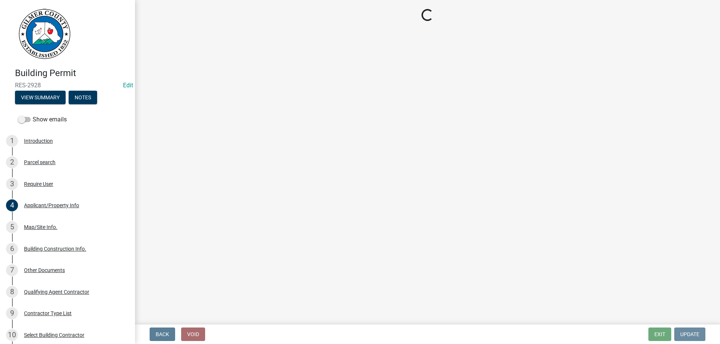
scroll to position [0, 0]
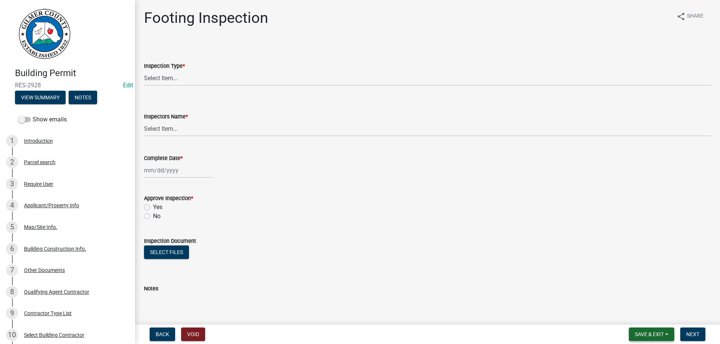
click at [656, 333] on span "Save & Exit" at bounding box center [649, 335] width 29 height 6
click at [635, 314] on button "Save & Exit" at bounding box center [645, 315] width 60 height 18
